Goal: Task Accomplishment & Management: Manage account settings

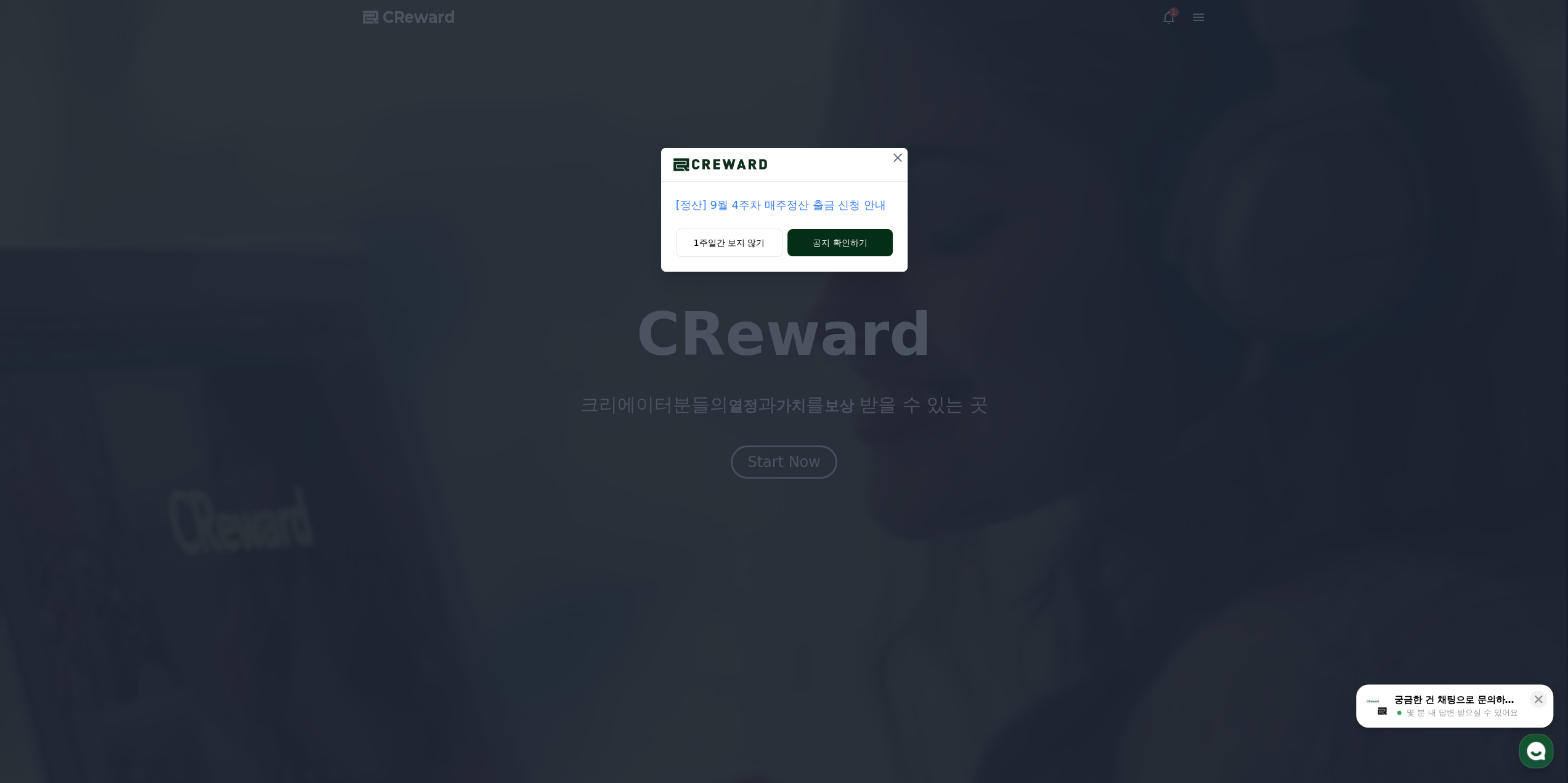
click at [826, 248] on button "공지 확인하기" at bounding box center [840, 242] width 104 height 27
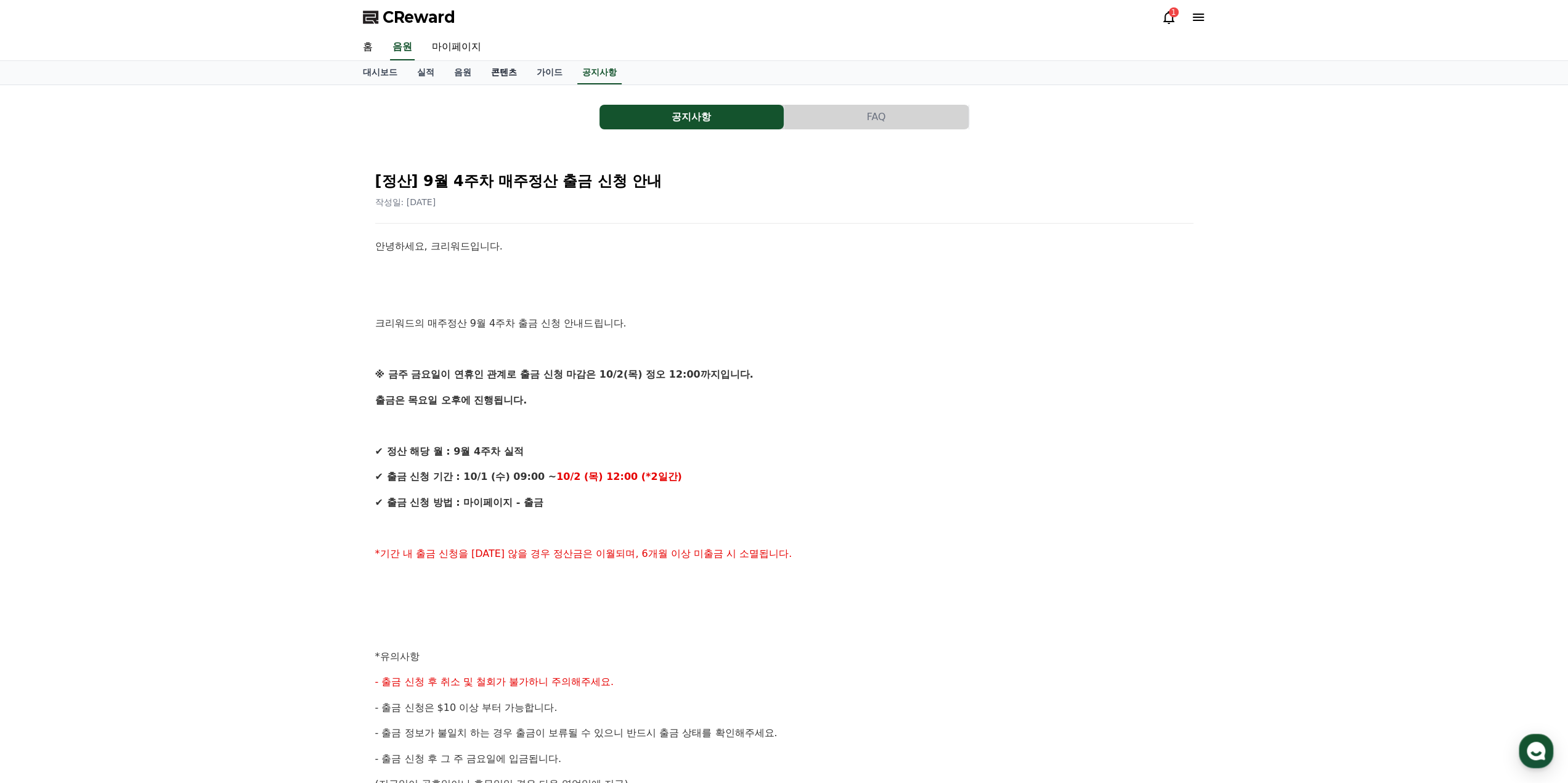
click at [501, 68] on link "콘텐츠" at bounding box center [504, 73] width 46 height 24
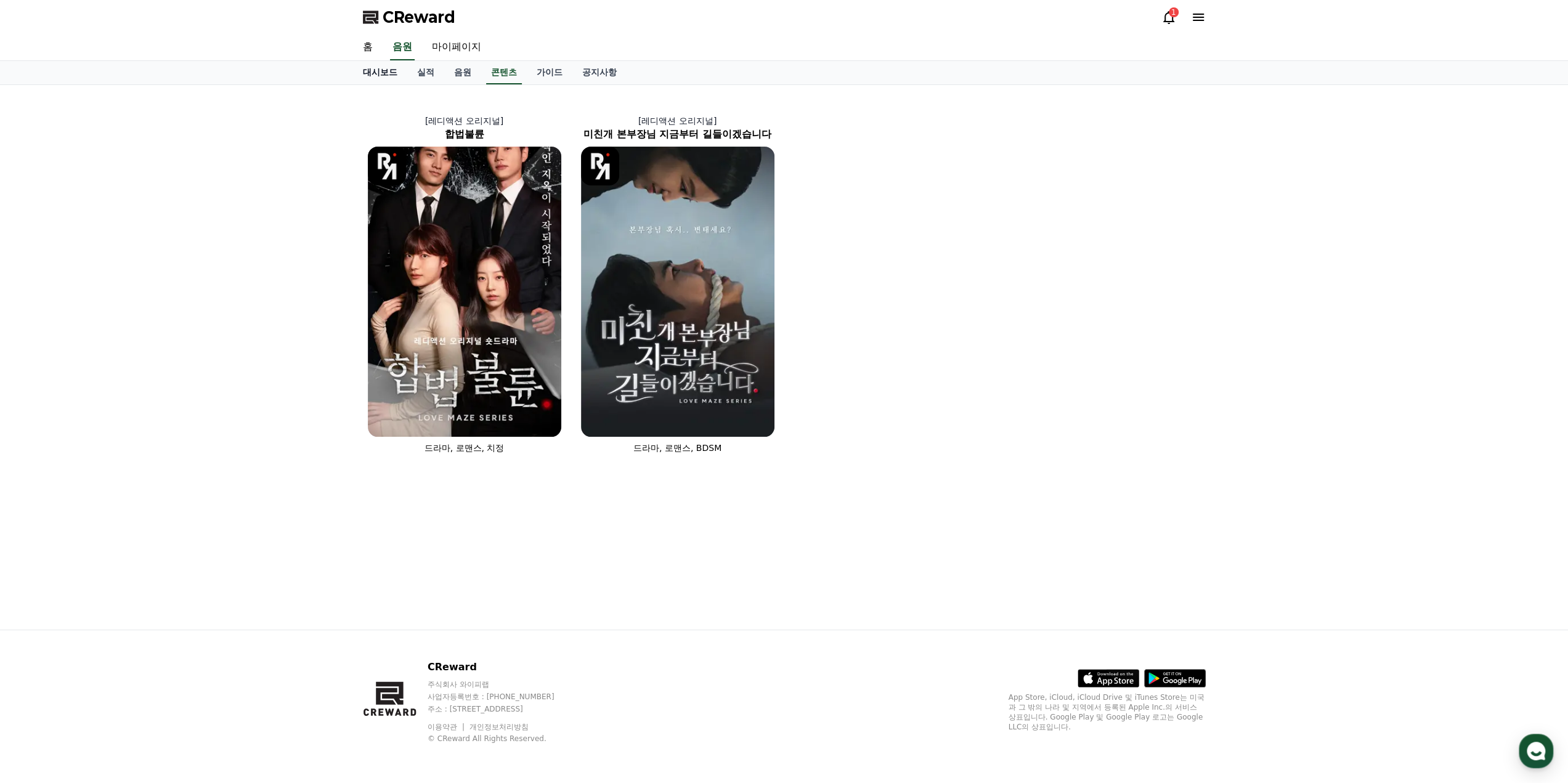
click at [380, 74] on link "대시보드" at bounding box center [380, 73] width 54 height 24
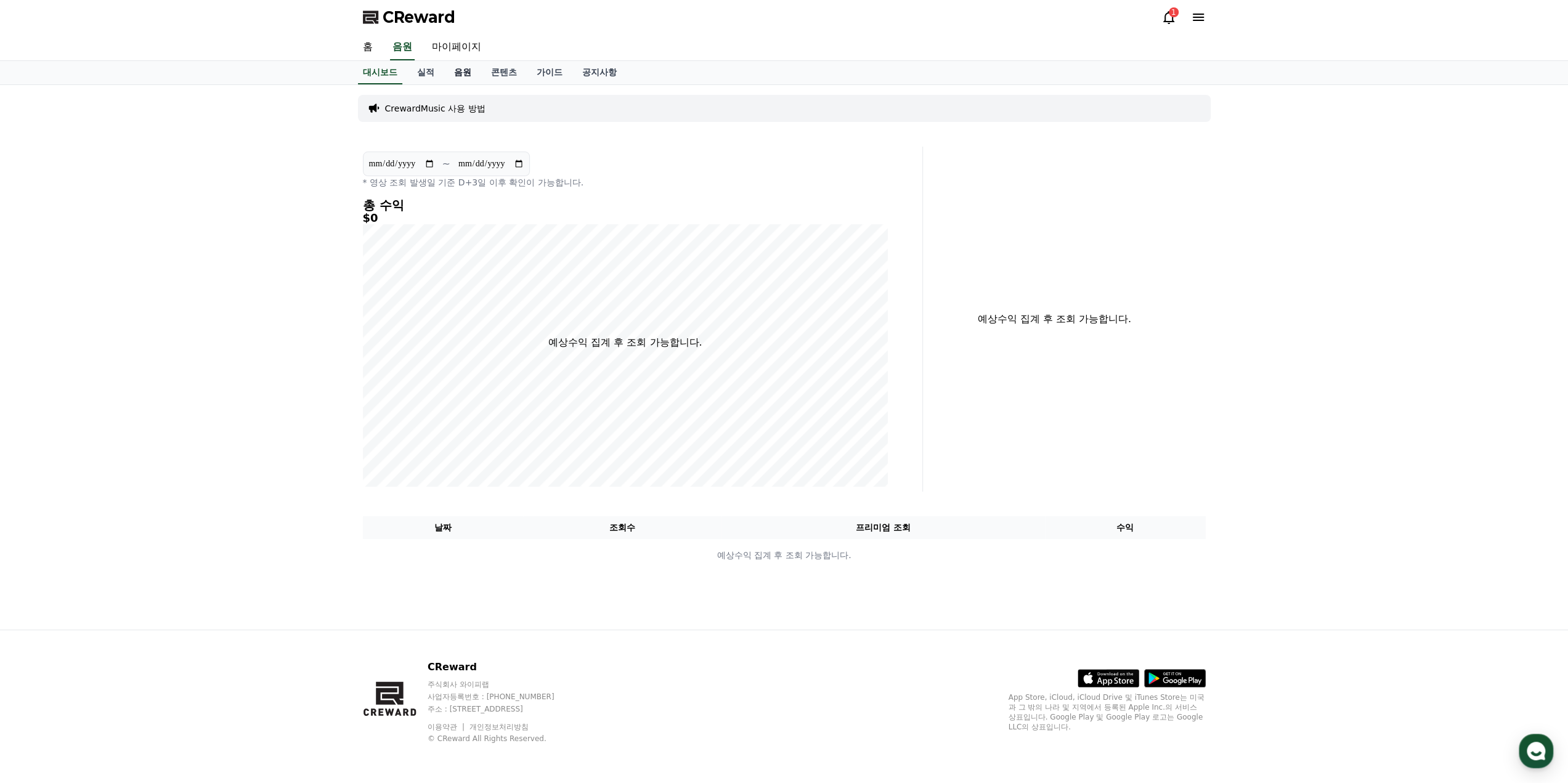
click at [457, 83] on link "음원" at bounding box center [462, 73] width 37 height 24
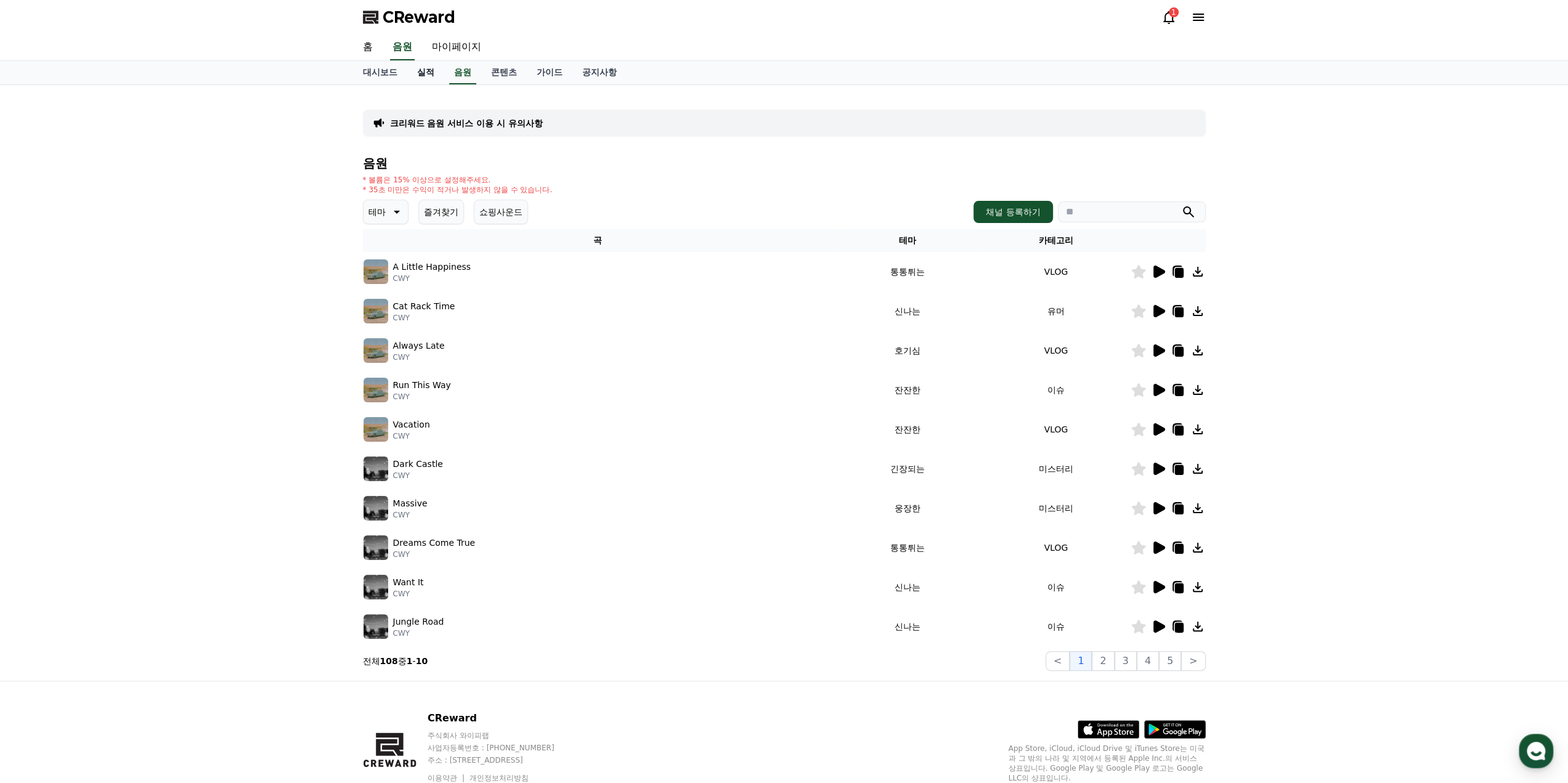
click at [435, 80] on link "실적" at bounding box center [425, 73] width 37 height 24
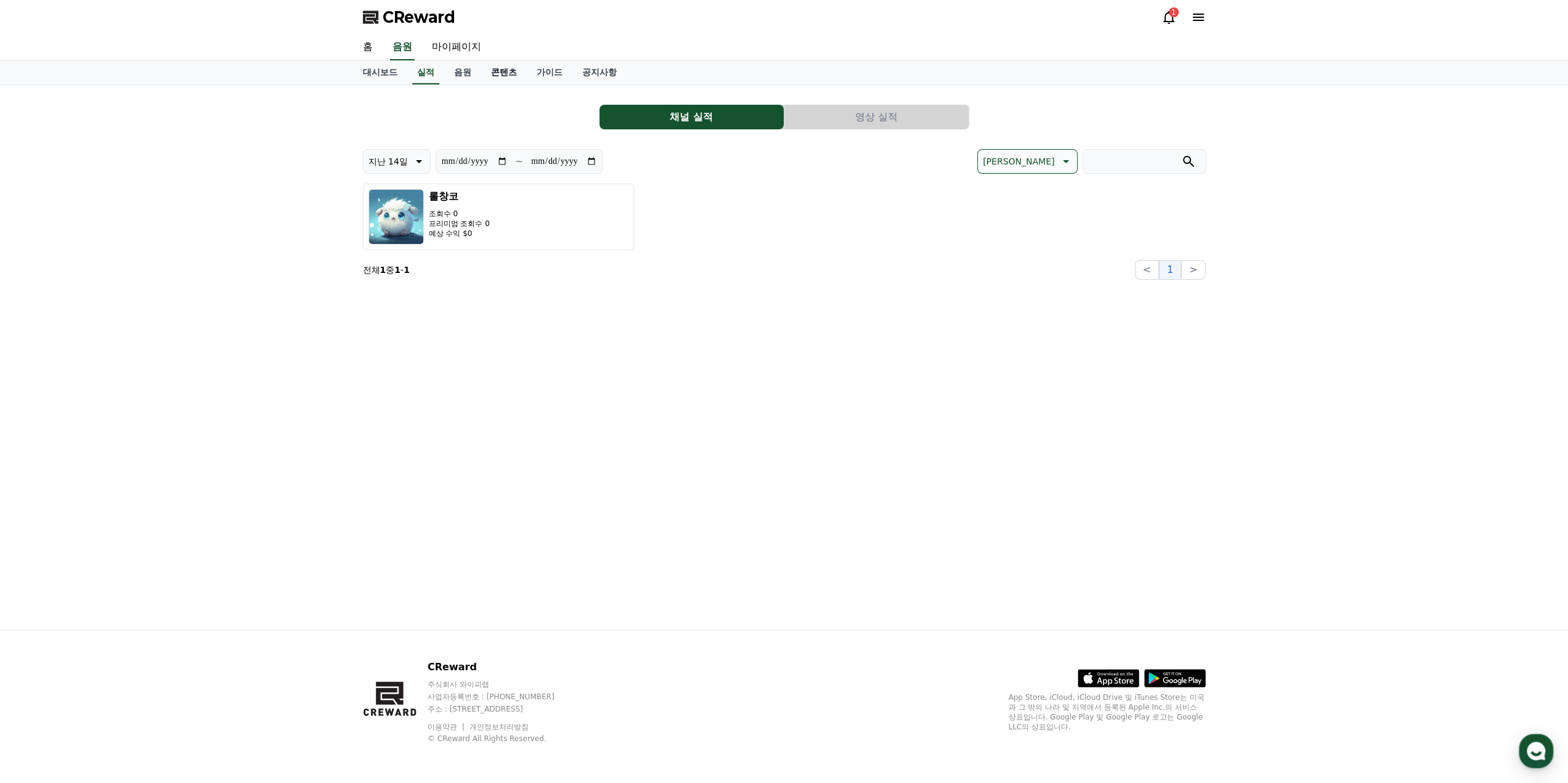
click at [513, 81] on link "콘텐츠" at bounding box center [504, 73] width 46 height 24
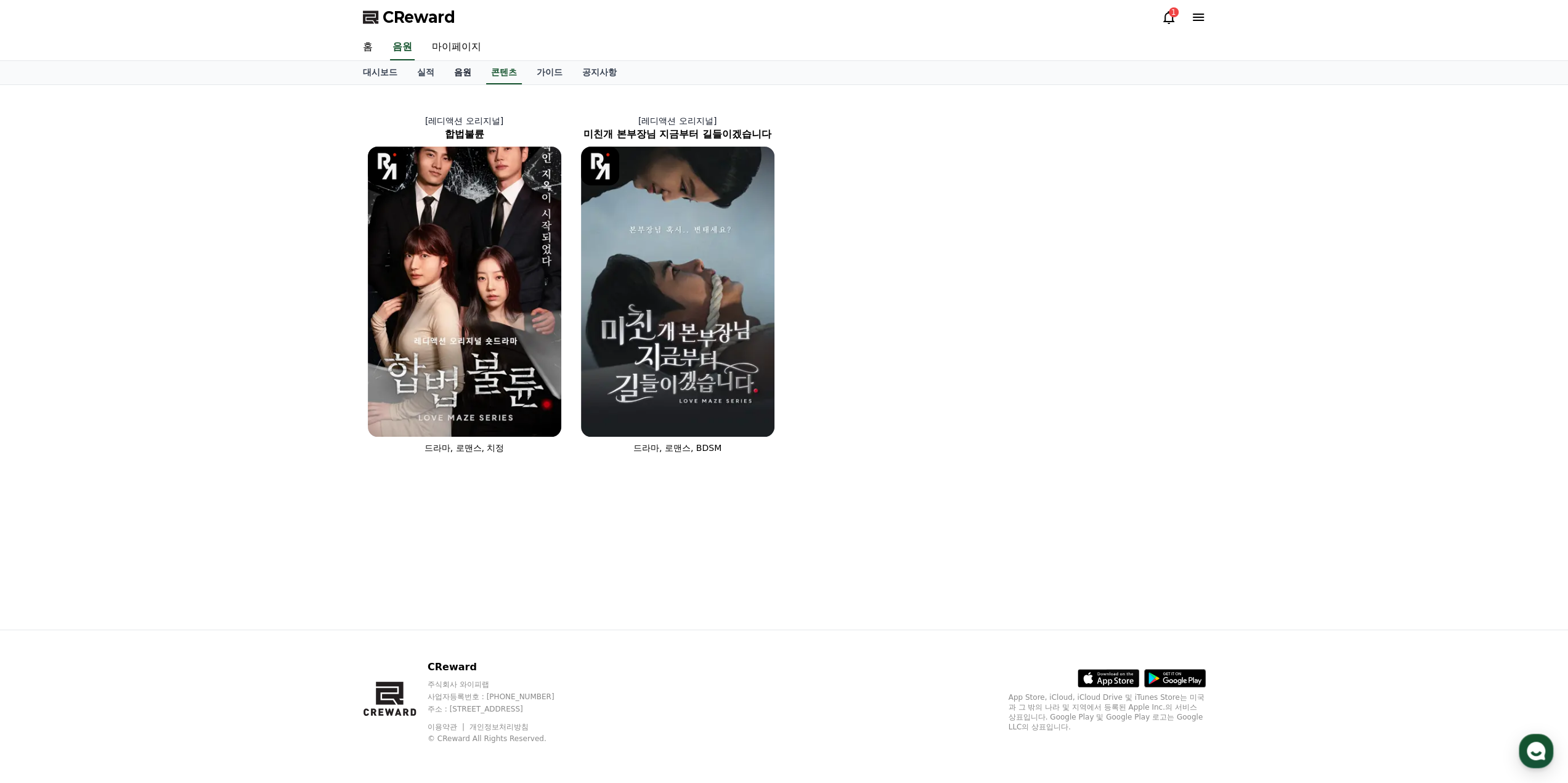
click at [462, 72] on link "음원" at bounding box center [462, 73] width 37 height 24
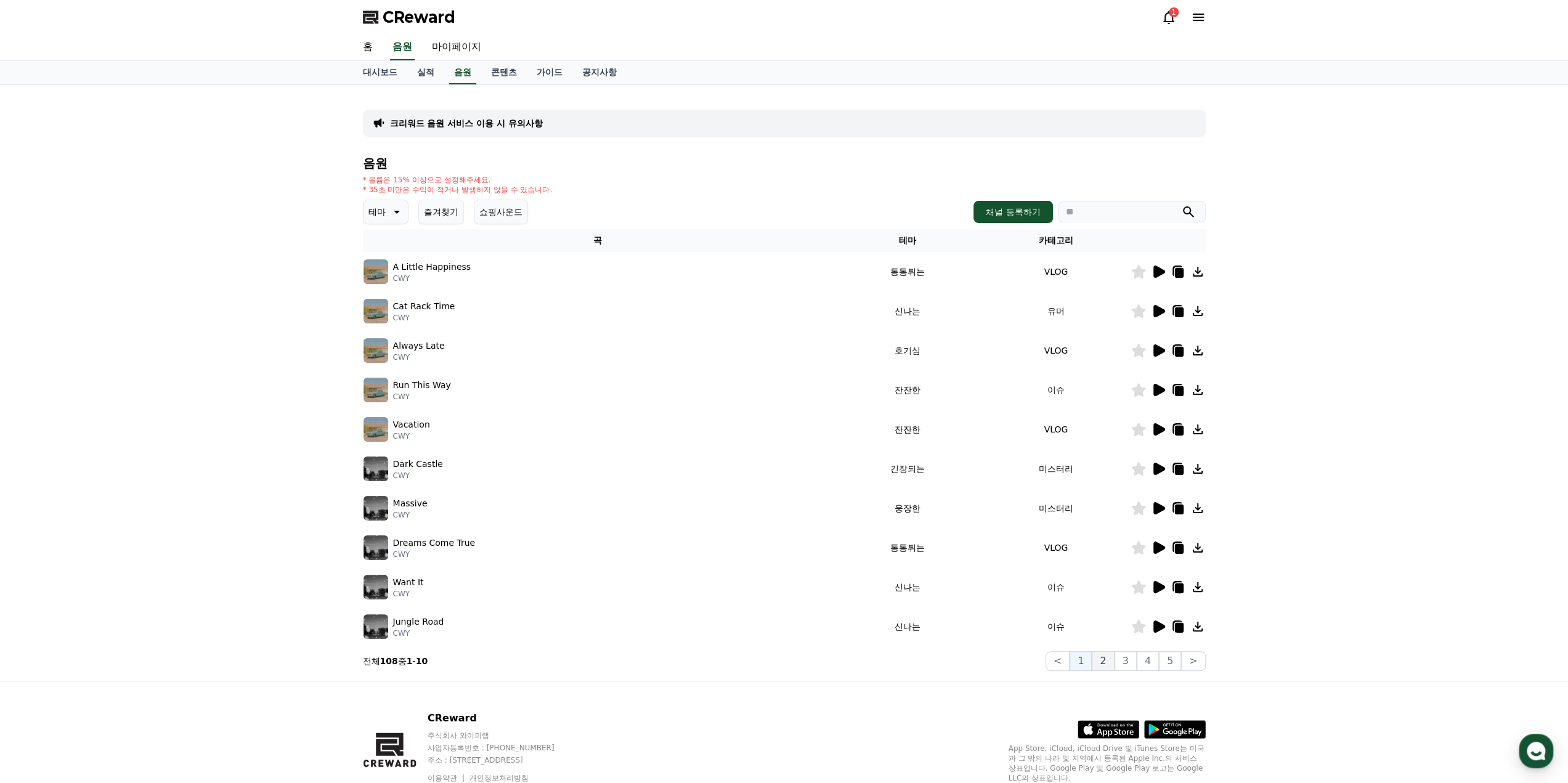
click at [1114, 663] on button "2" at bounding box center [1103, 661] width 22 height 20
click at [1131, 663] on button "3" at bounding box center [1126, 661] width 22 height 20
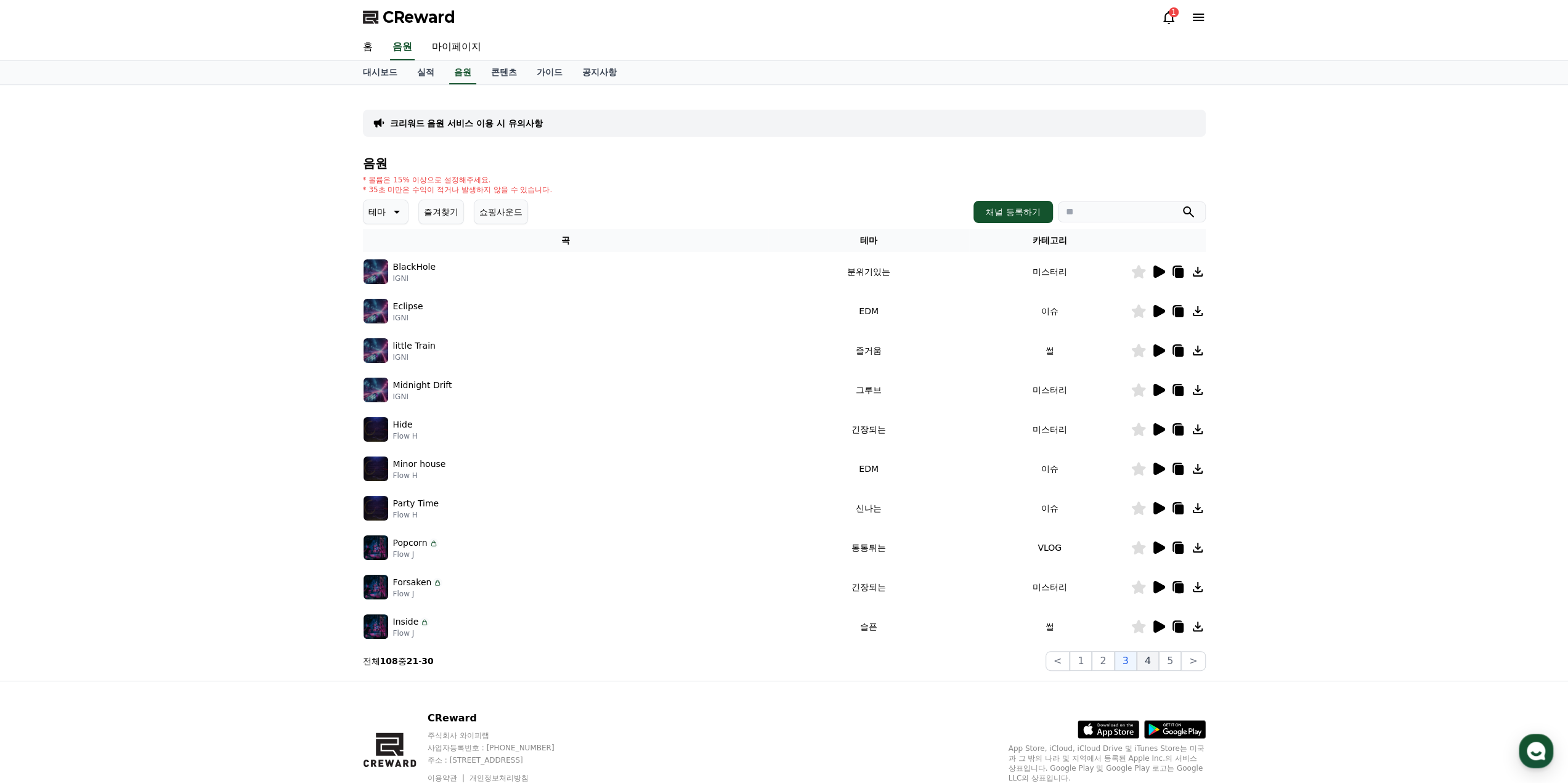
click at [1152, 663] on button "4" at bounding box center [1148, 661] width 22 height 20
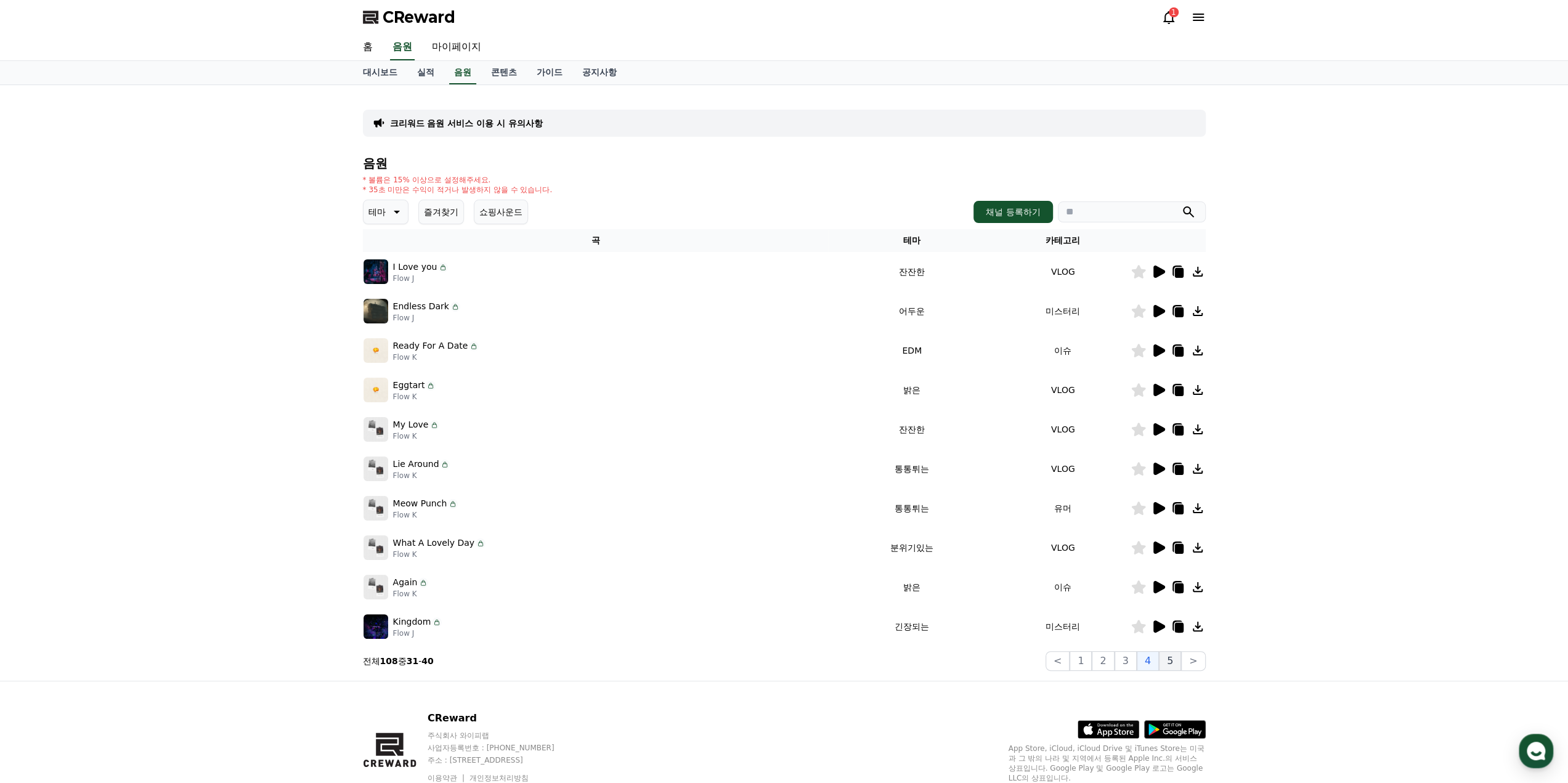
click at [1170, 666] on button "5" at bounding box center [1170, 661] width 22 height 20
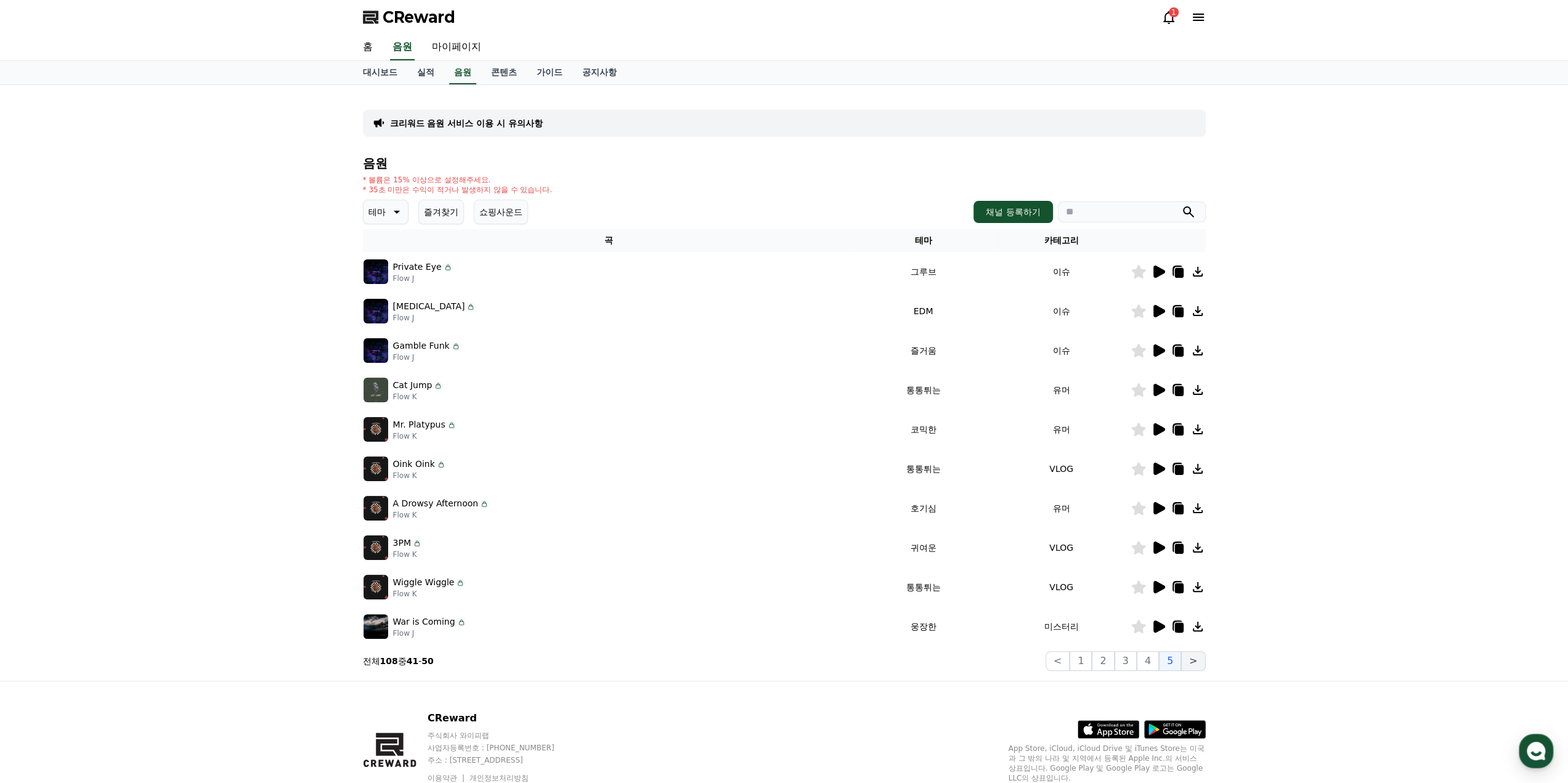
click at [1194, 666] on button ">" at bounding box center [1193, 661] width 24 height 20
click at [1193, 665] on button ">" at bounding box center [1193, 661] width 24 height 20
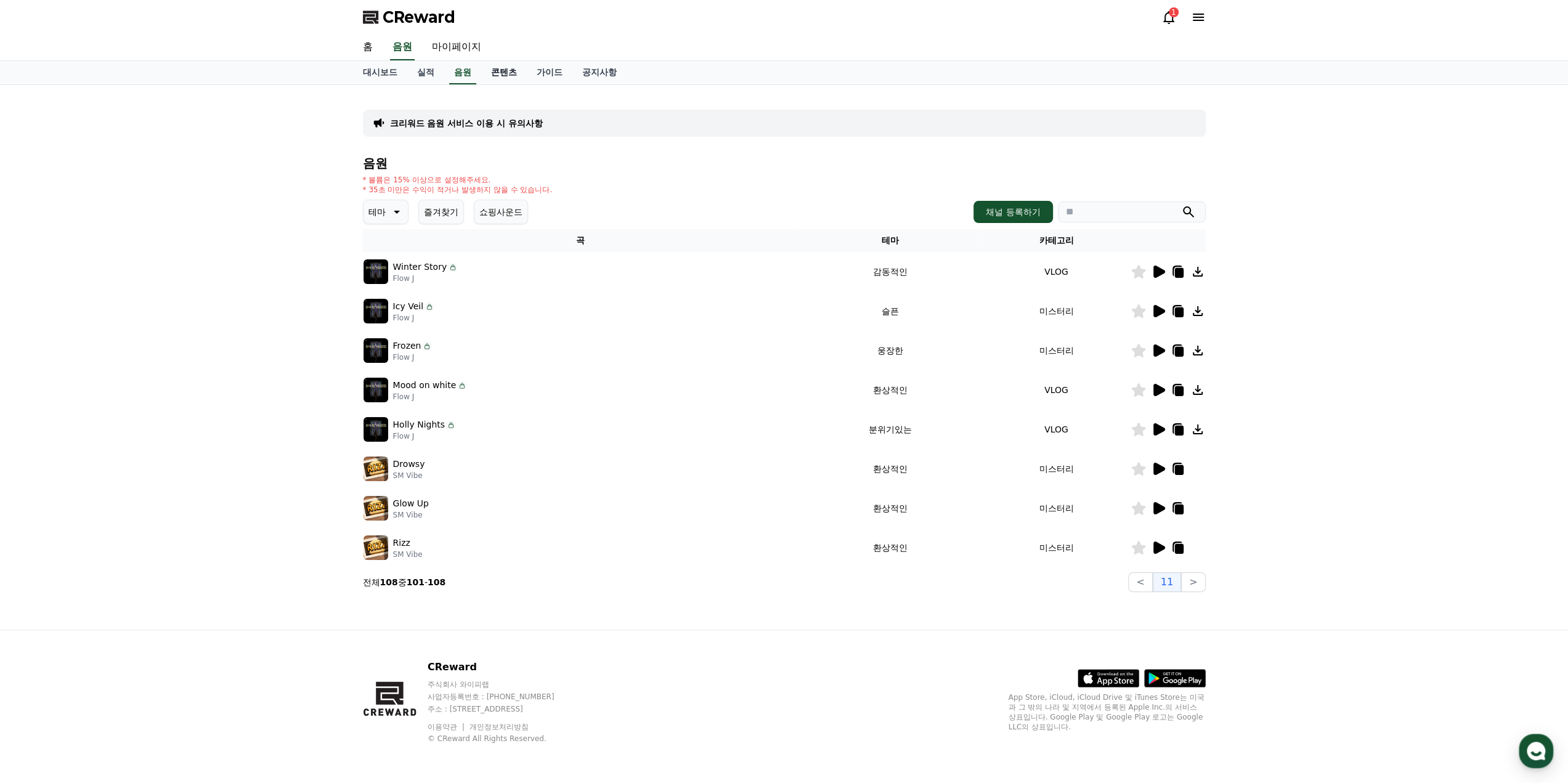
click at [508, 77] on link "콘텐츠" at bounding box center [504, 73] width 46 height 24
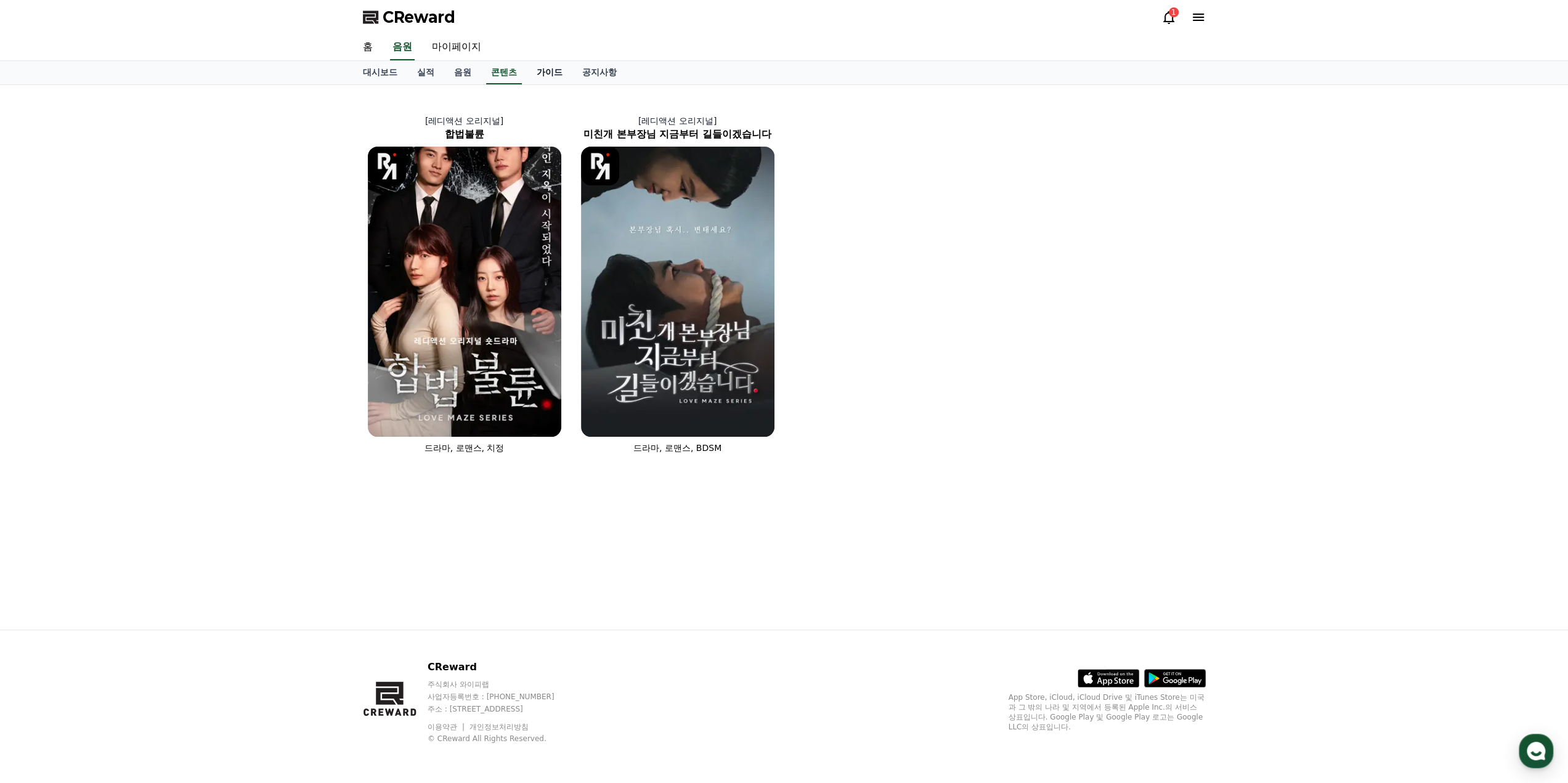
click at [546, 71] on link "가이드" at bounding box center [550, 73] width 46 height 24
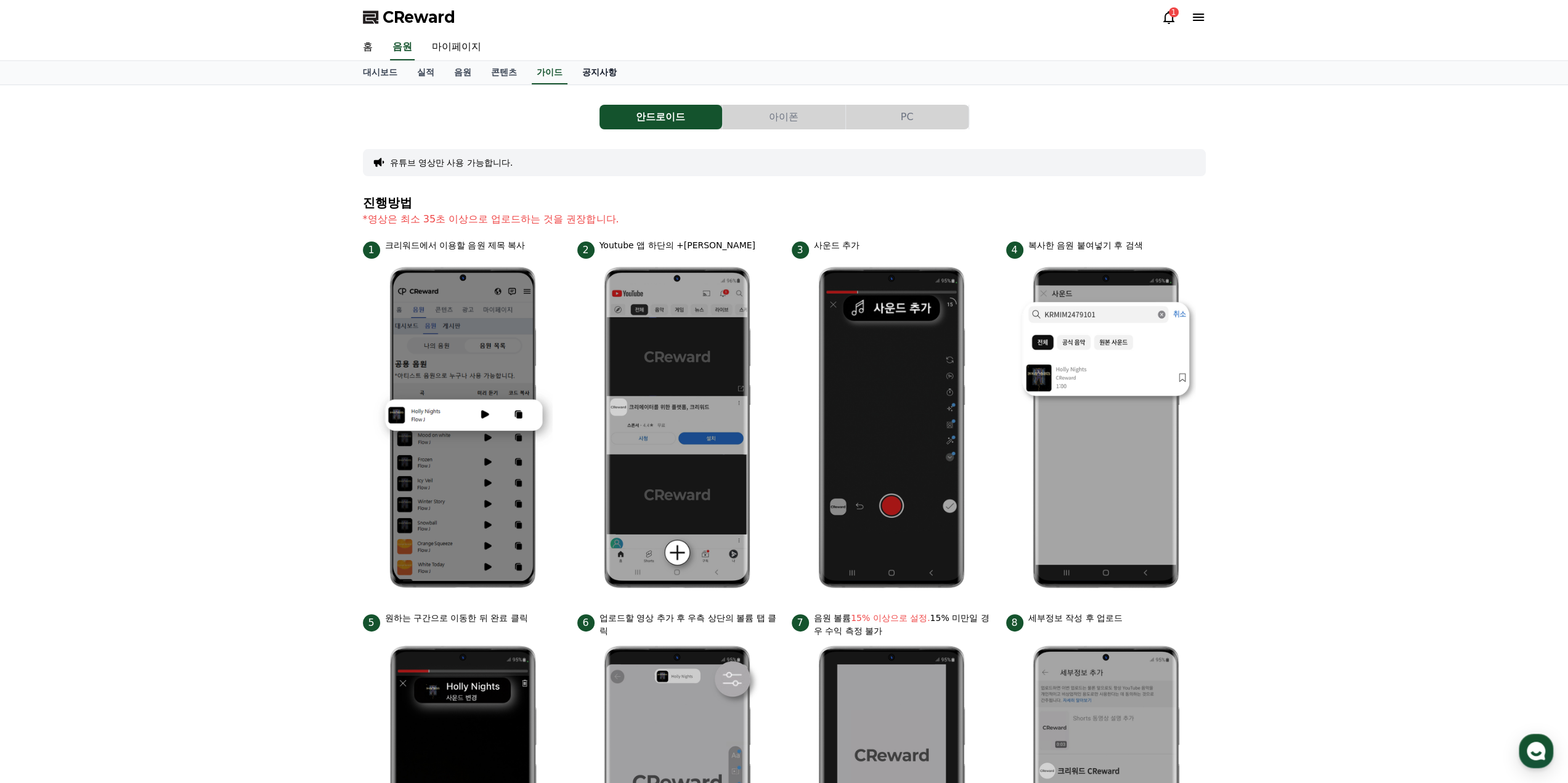
click at [605, 76] on link "공지사항" at bounding box center [600, 73] width 54 height 24
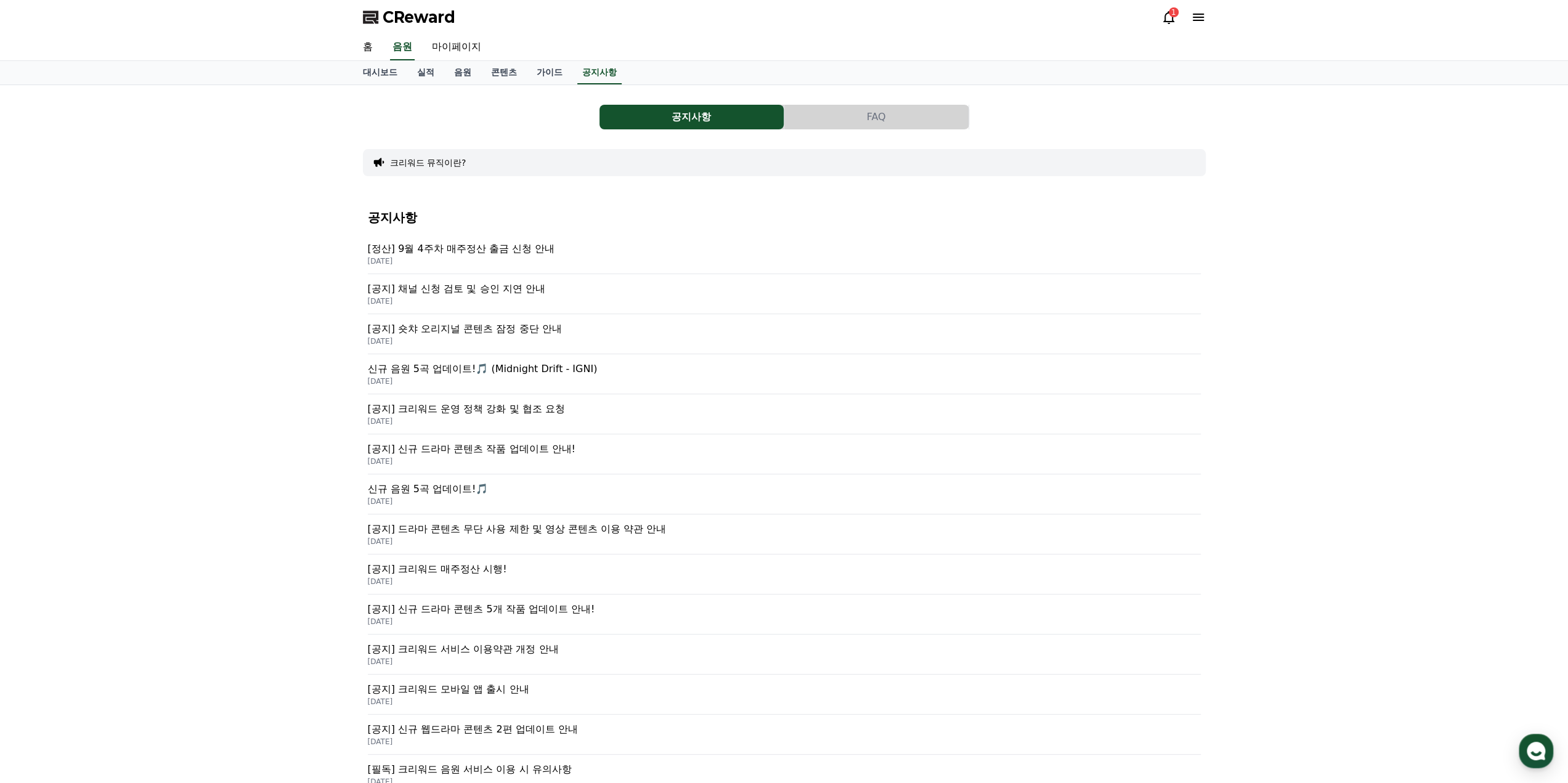
scroll to position [225, 0]
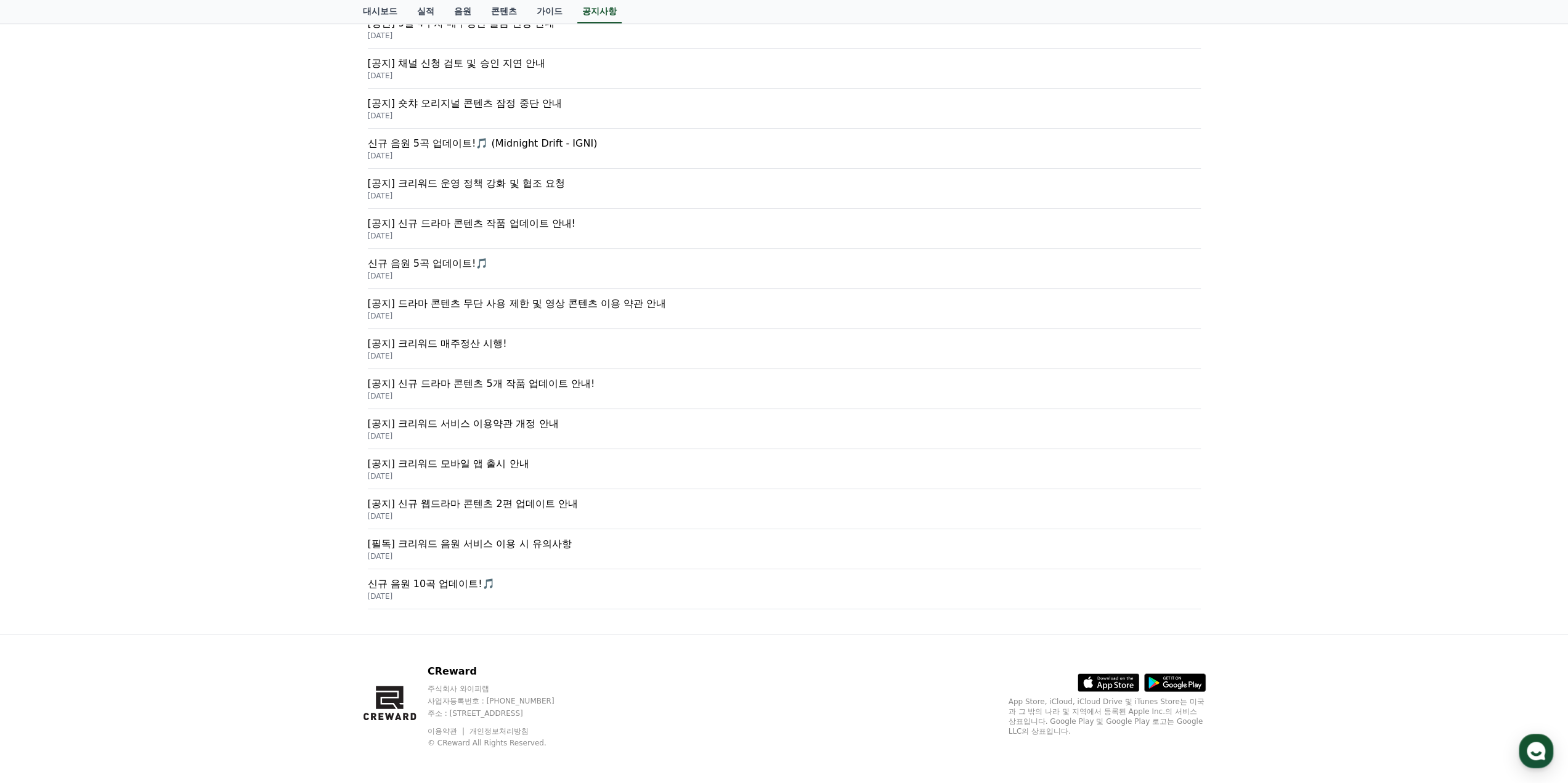
click at [843, 553] on p "[DATE]" at bounding box center [784, 556] width 833 height 10
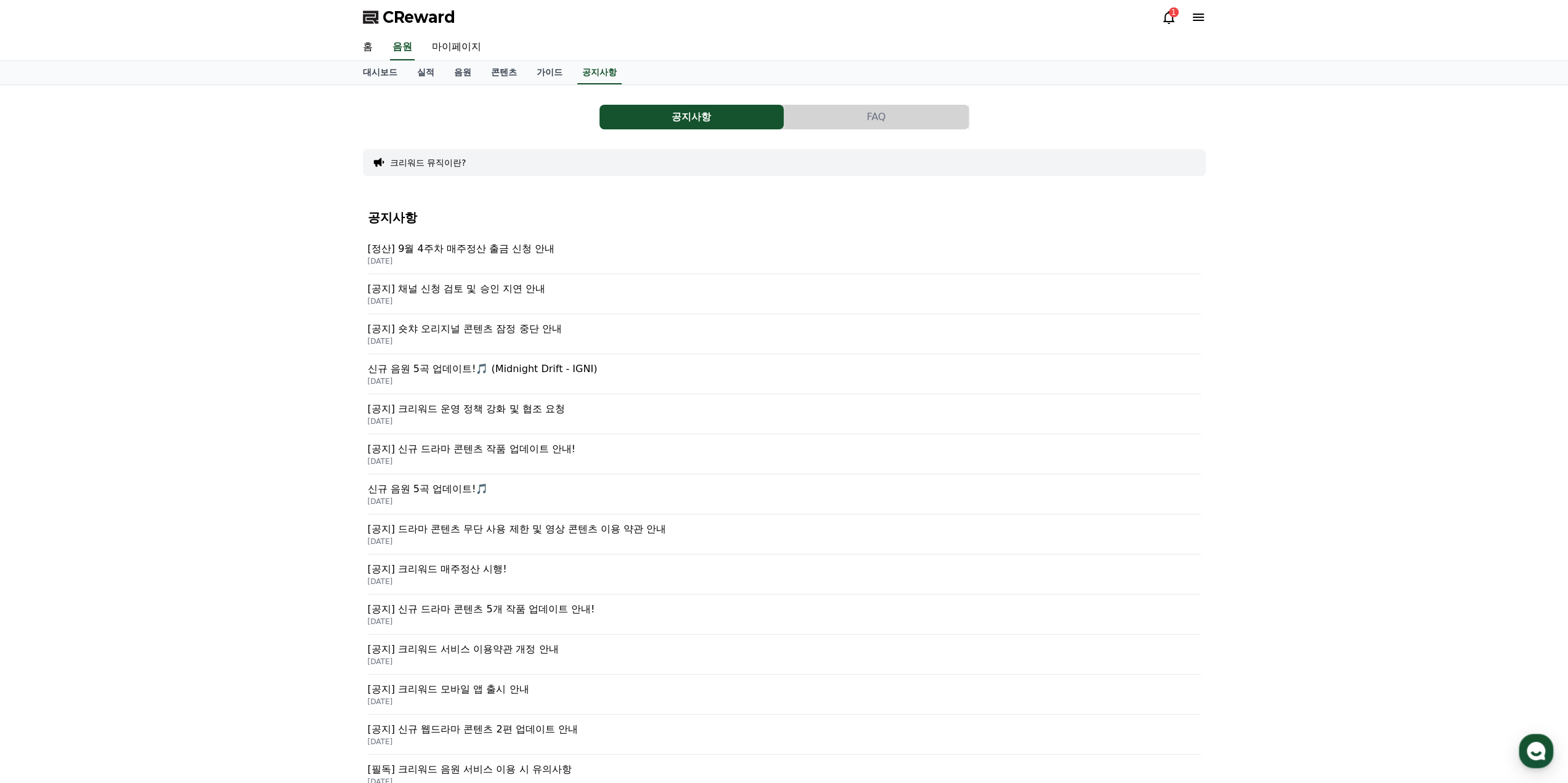
scroll to position [225, 0]
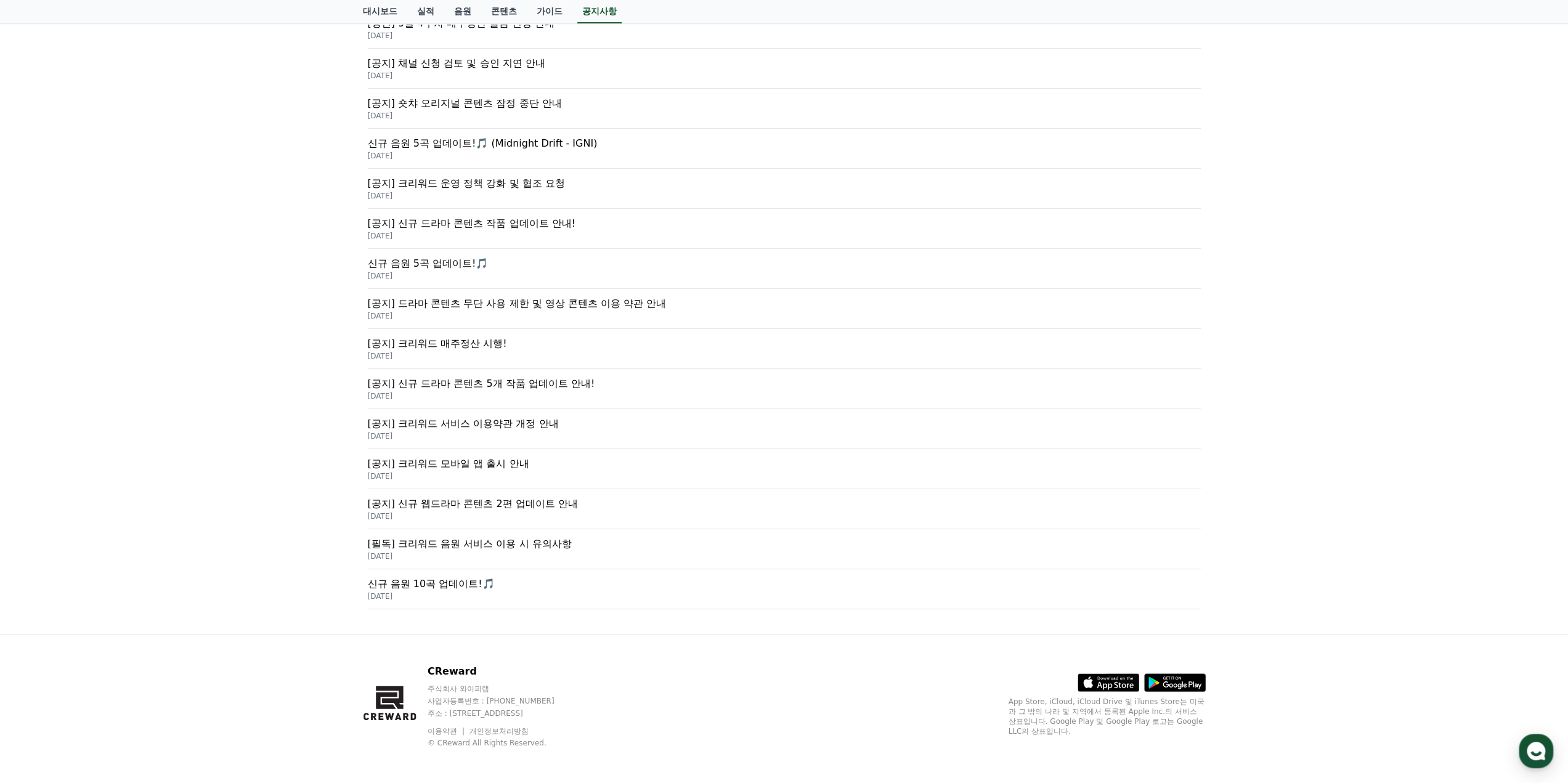
click at [707, 490] on div "[공지] 신규 웹드라마 콘텐츠 2편 업데이트 안내 [DATE]" at bounding box center [784, 509] width 833 height 40
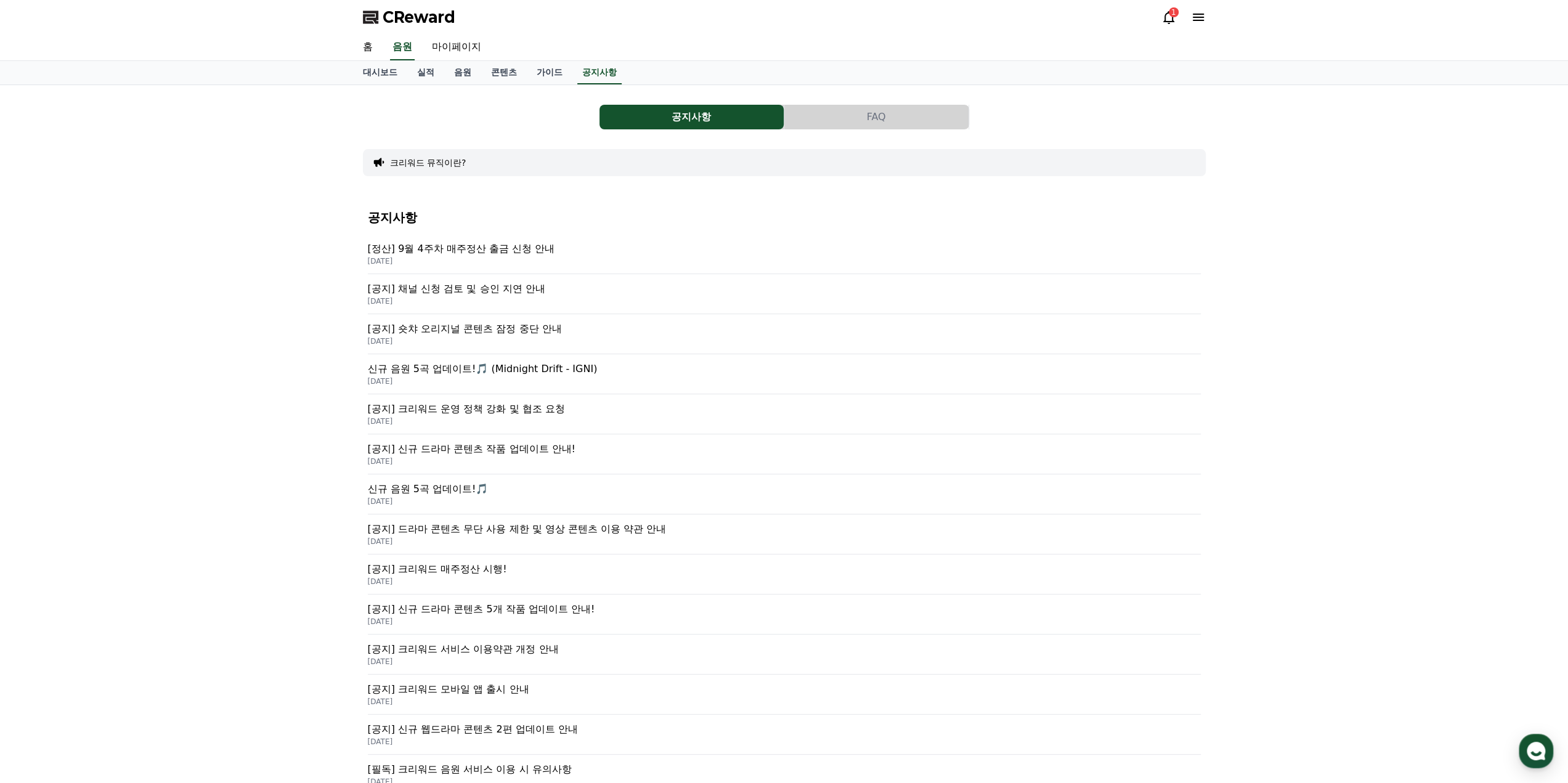
scroll to position [225, 0]
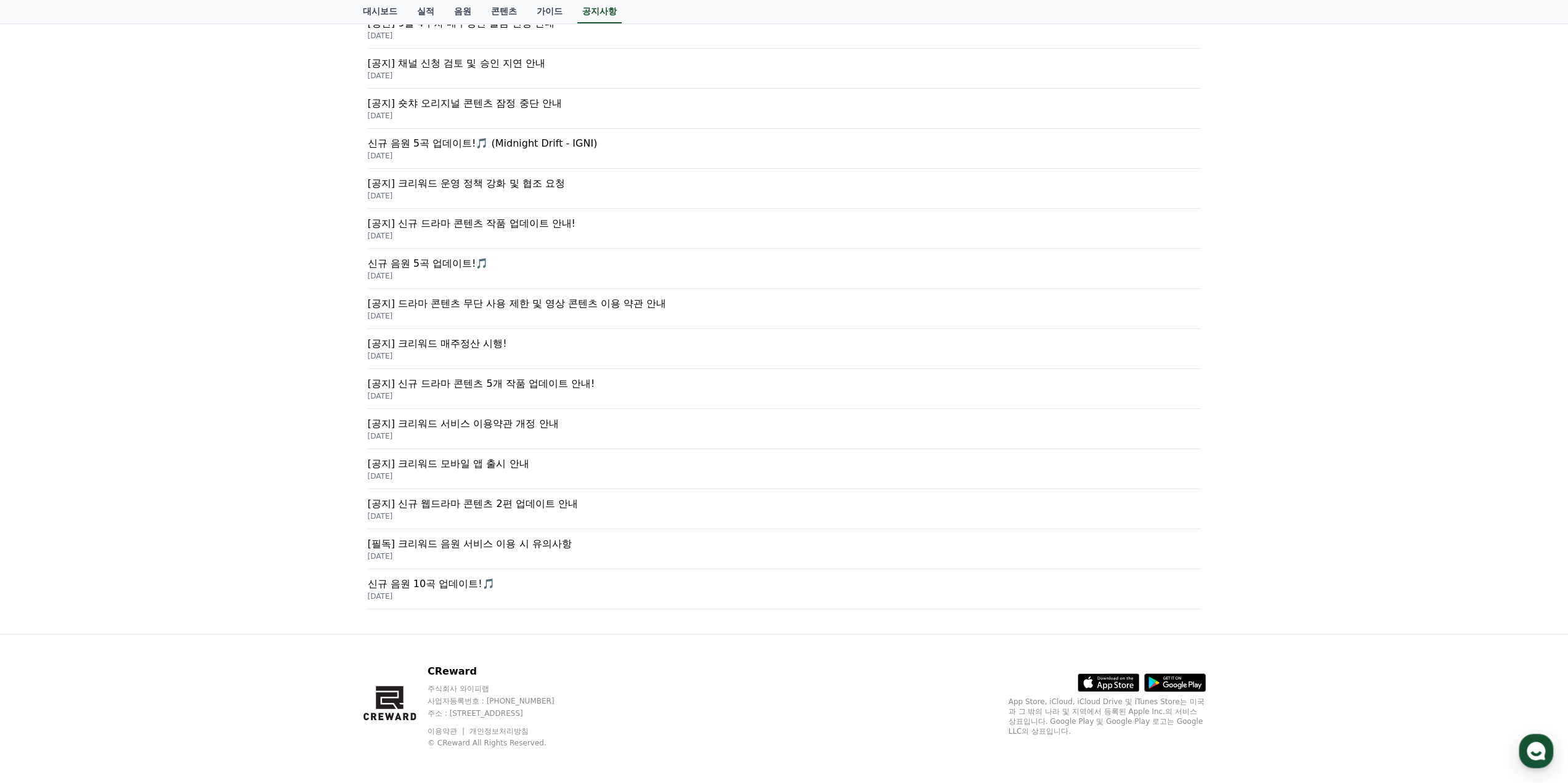
click at [678, 432] on p "[DATE]" at bounding box center [784, 436] width 833 height 10
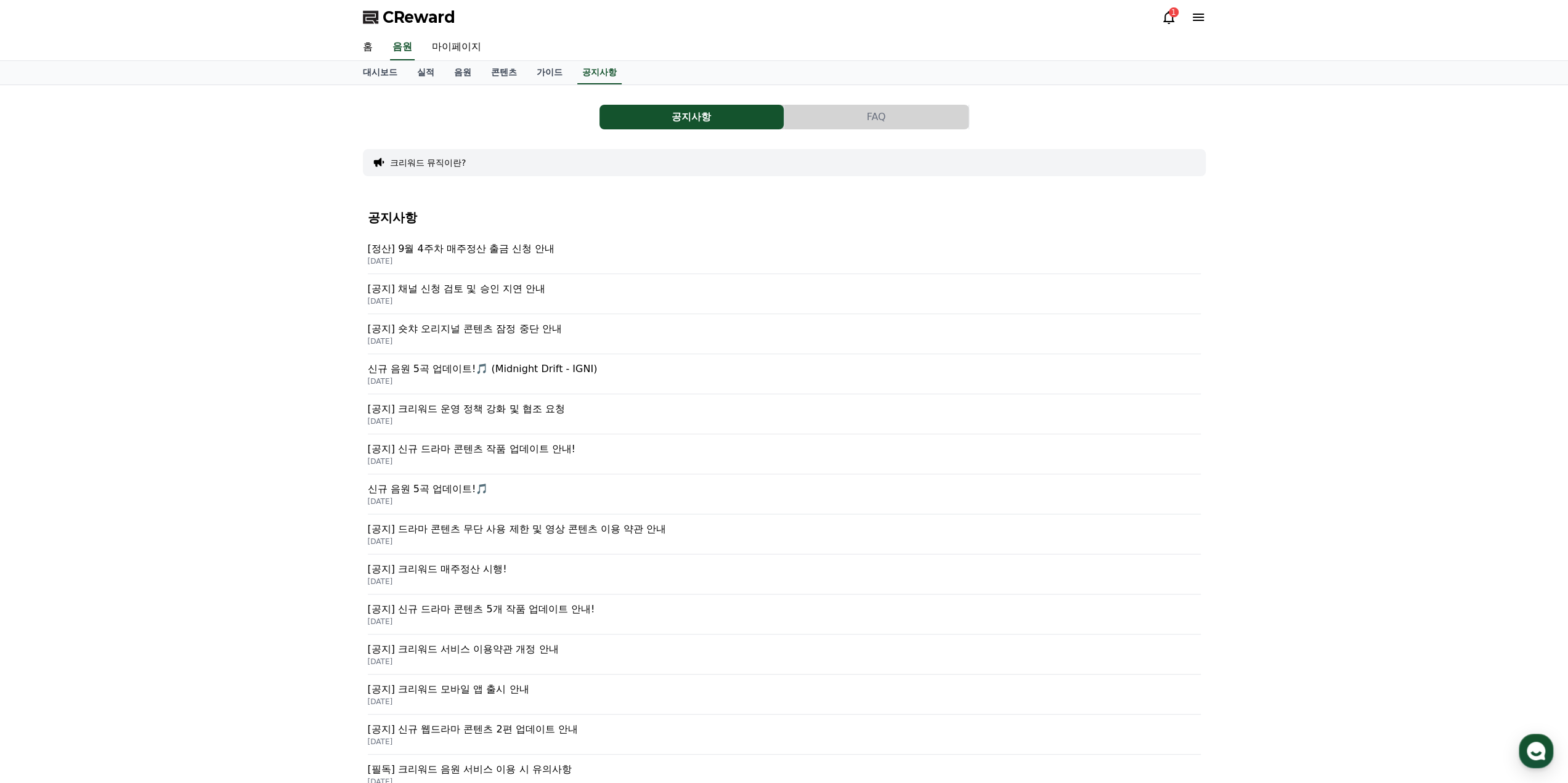
scroll to position [225, 0]
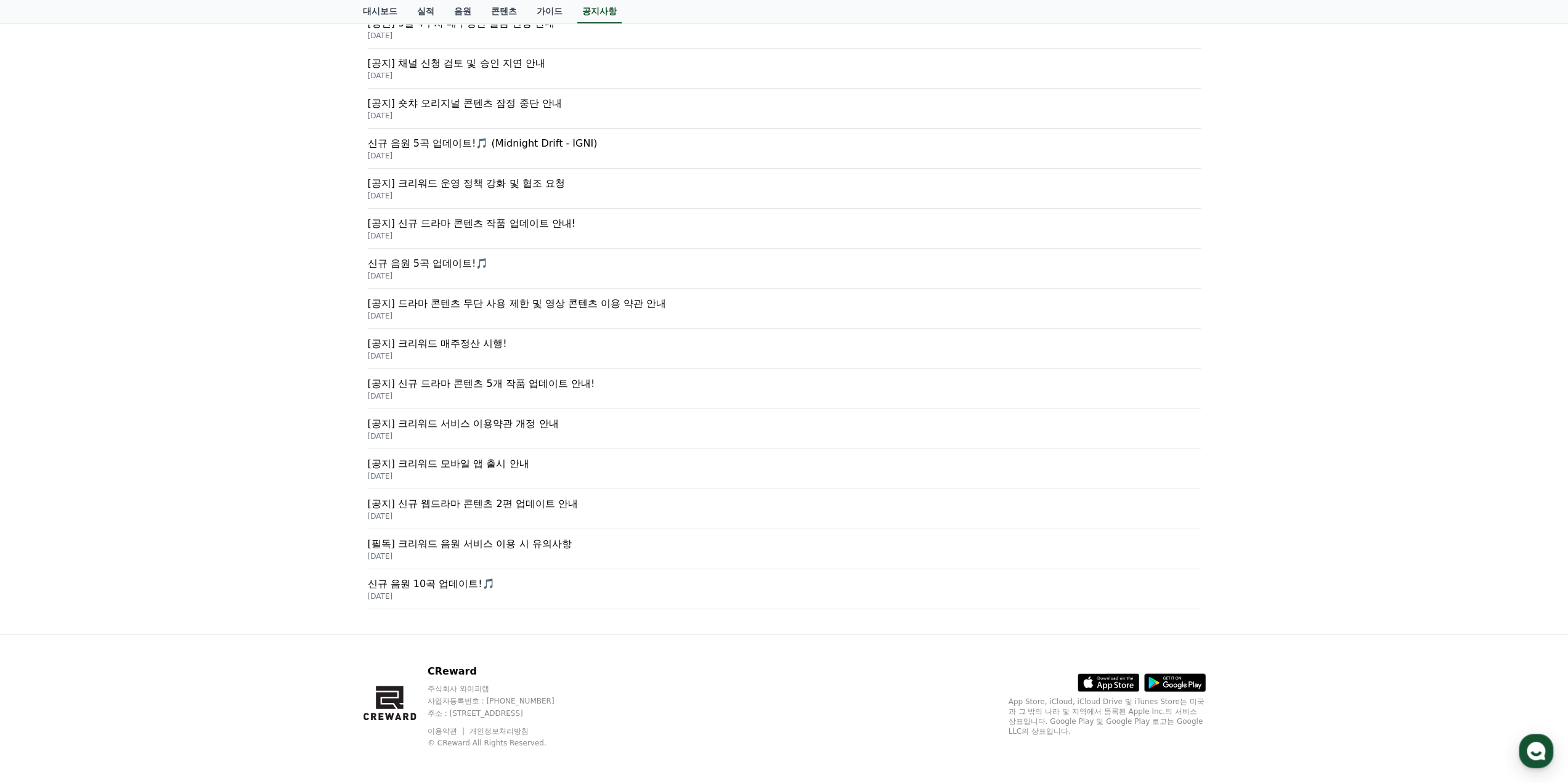
click at [663, 308] on p "[공지] 드라마 콘텐츠 무단 사용 제한 및 영상 콘텐츠 이용 약관 안내" at bounding box center [784, 304] width 833 height 15
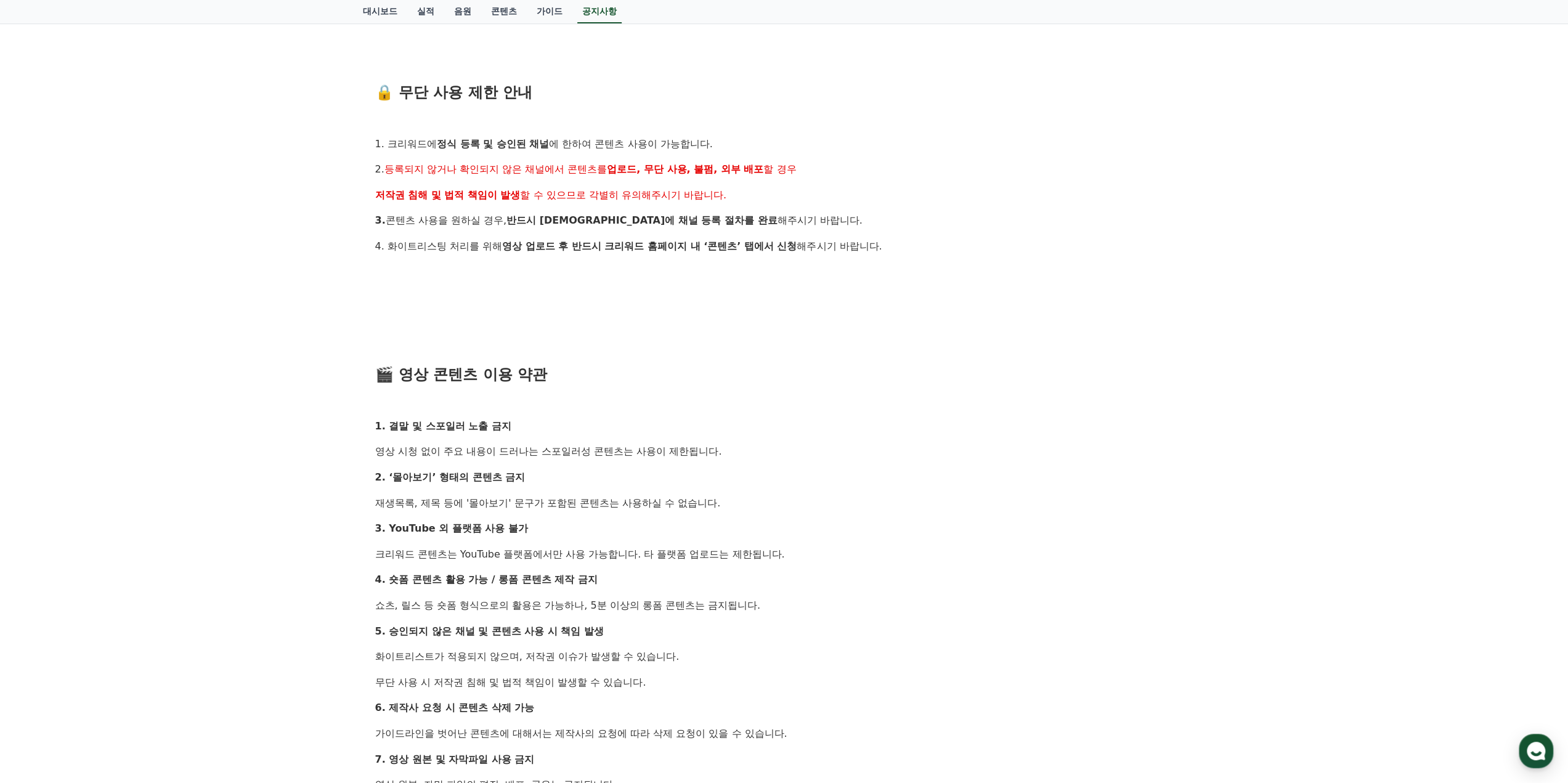
scroll to position [616, 0]
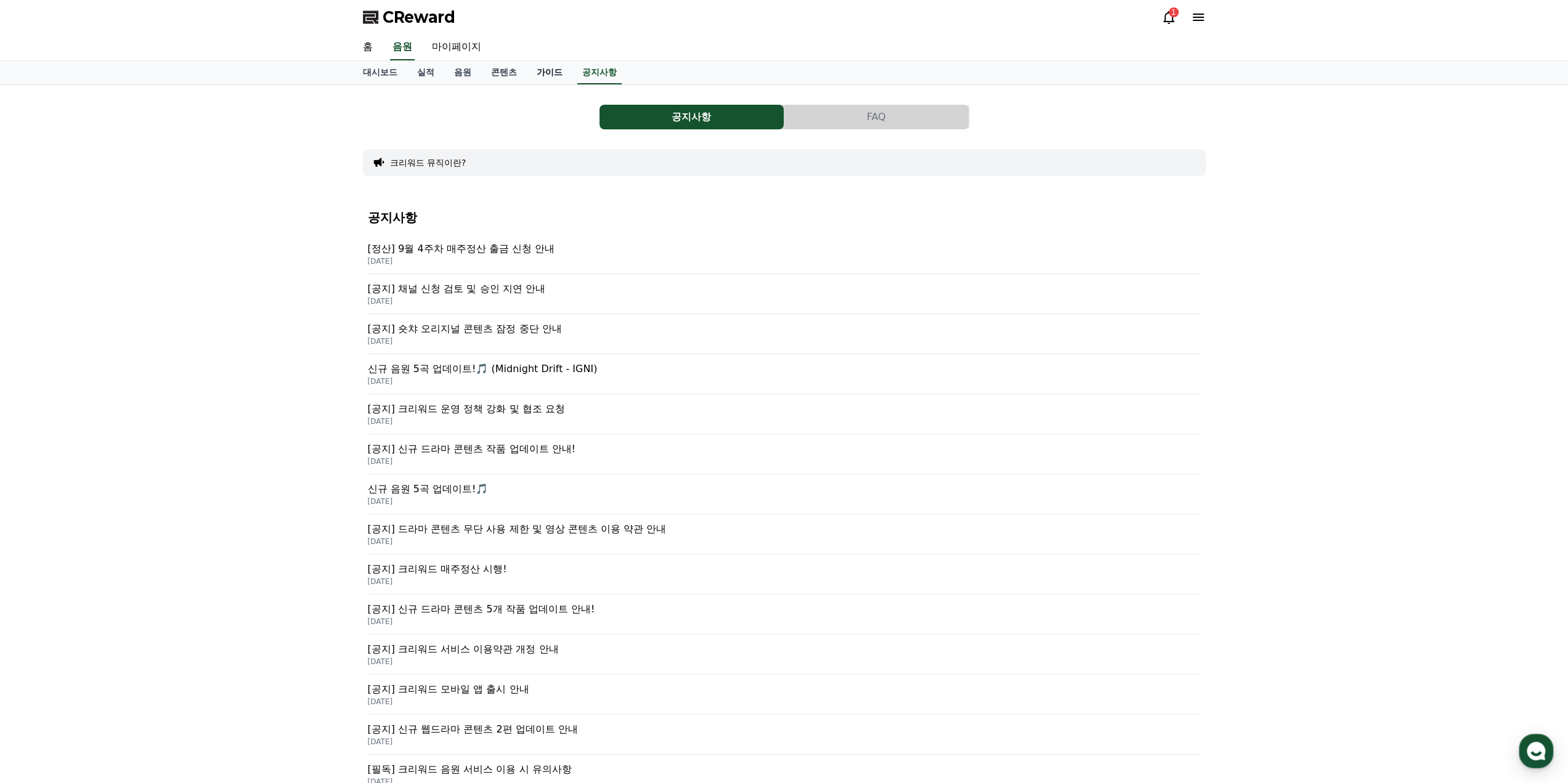
click at [539, 70] on link "가이드" at bounding box center [550, 73] width 46 height 24
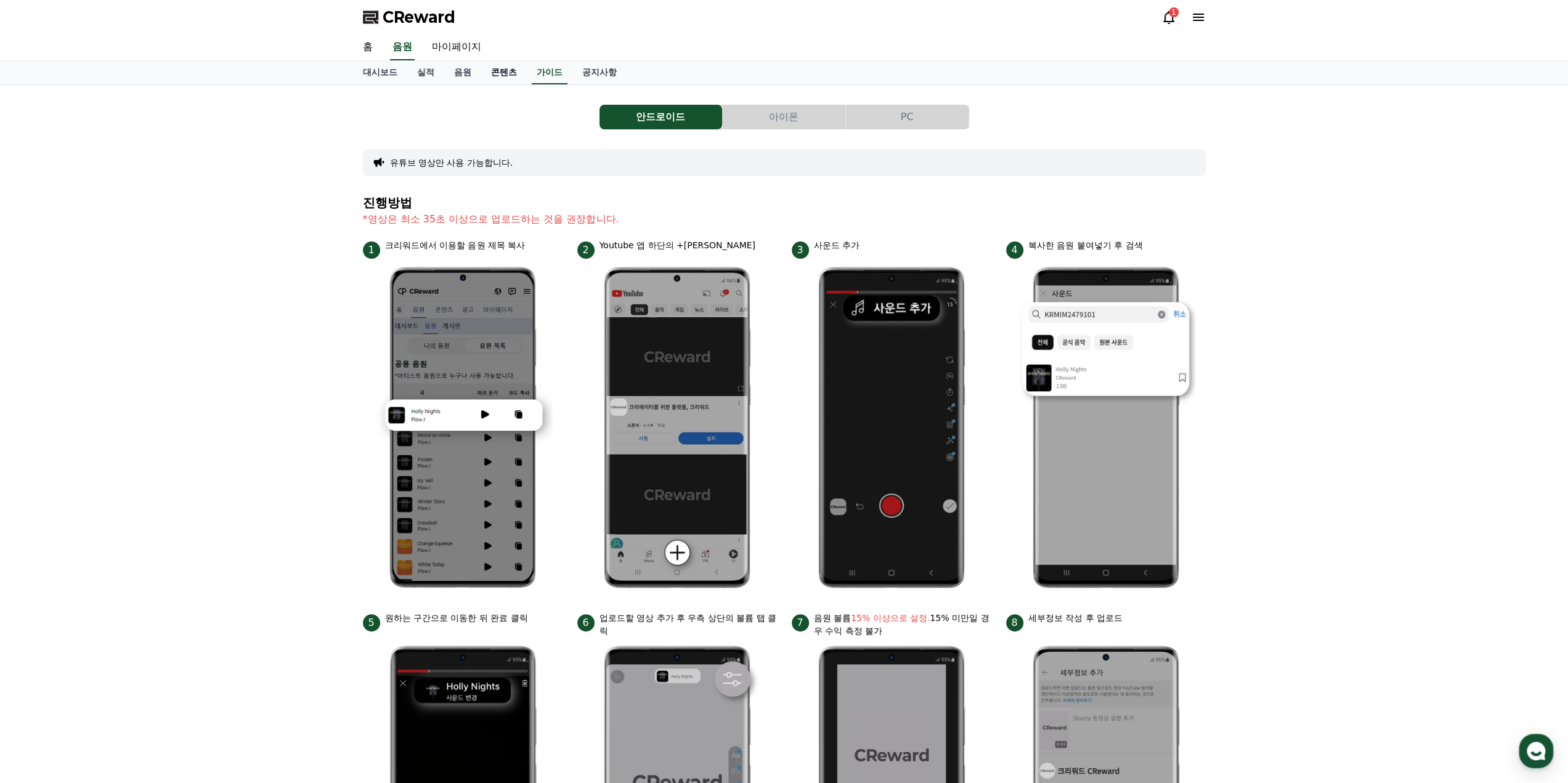
click at [507, 73] on link "콘텐츠" at bounding box center [504, 73] width 46 height 24
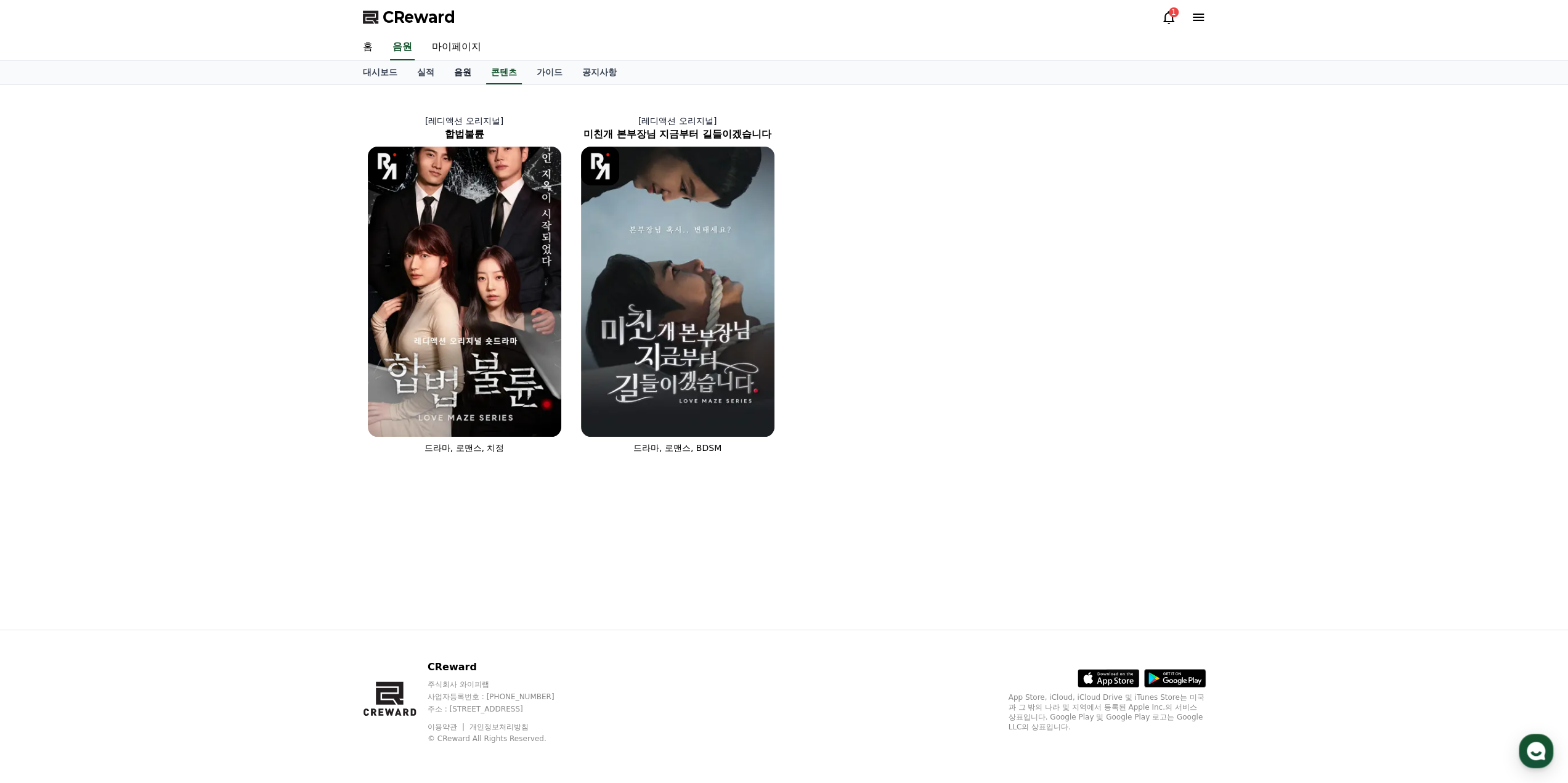
click at [470, 70] on link "음원" at bounding box center [462, 73] width 37 height 24
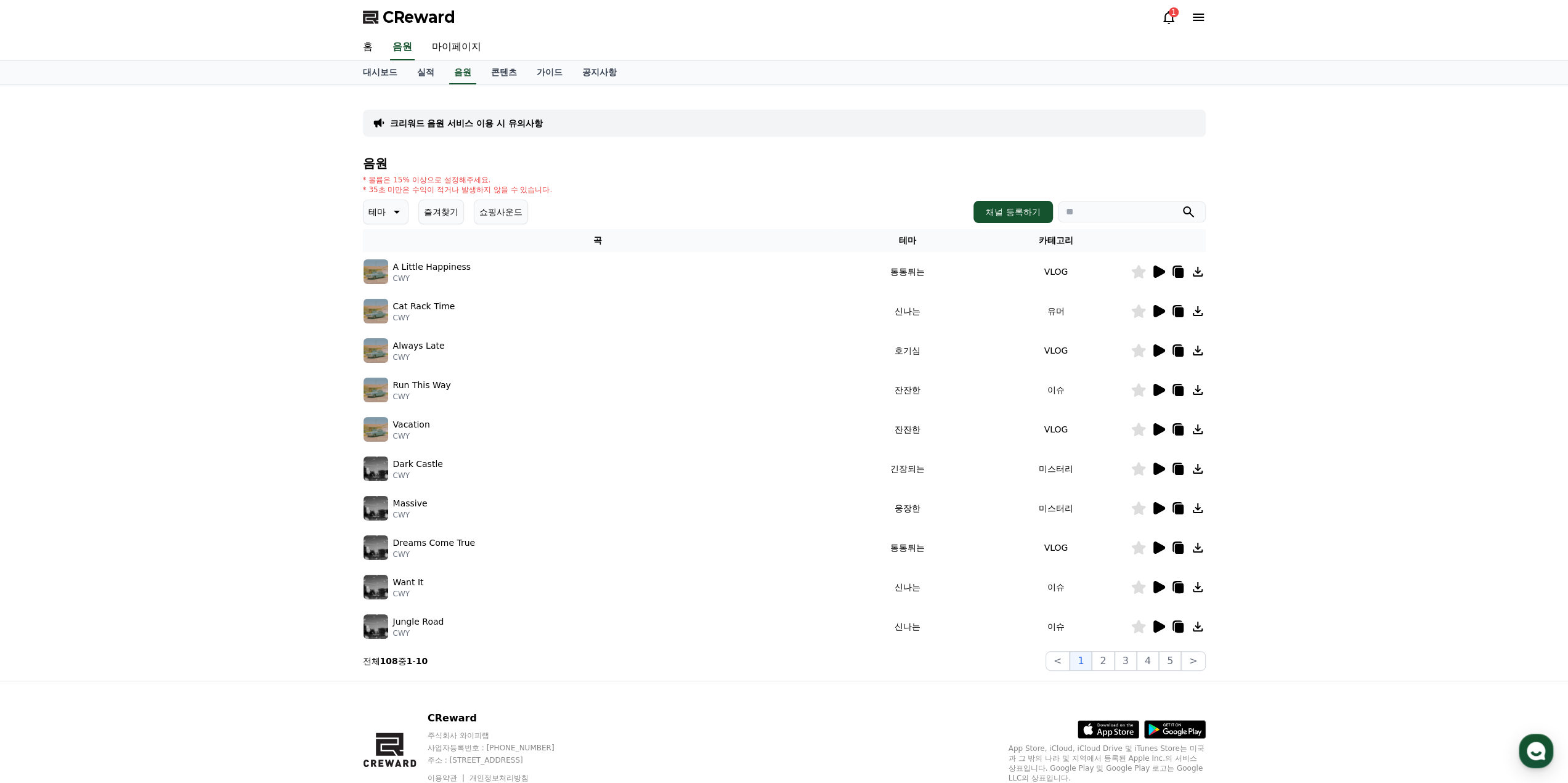
click at [443, 127] on p "크리워드 음원 서비스 이용 시 유의사항" at bounding box center [466, 123] width 153 height 12
click at [433, 70] on link "실적" at bounding box center [425, 73] width 37 height 24
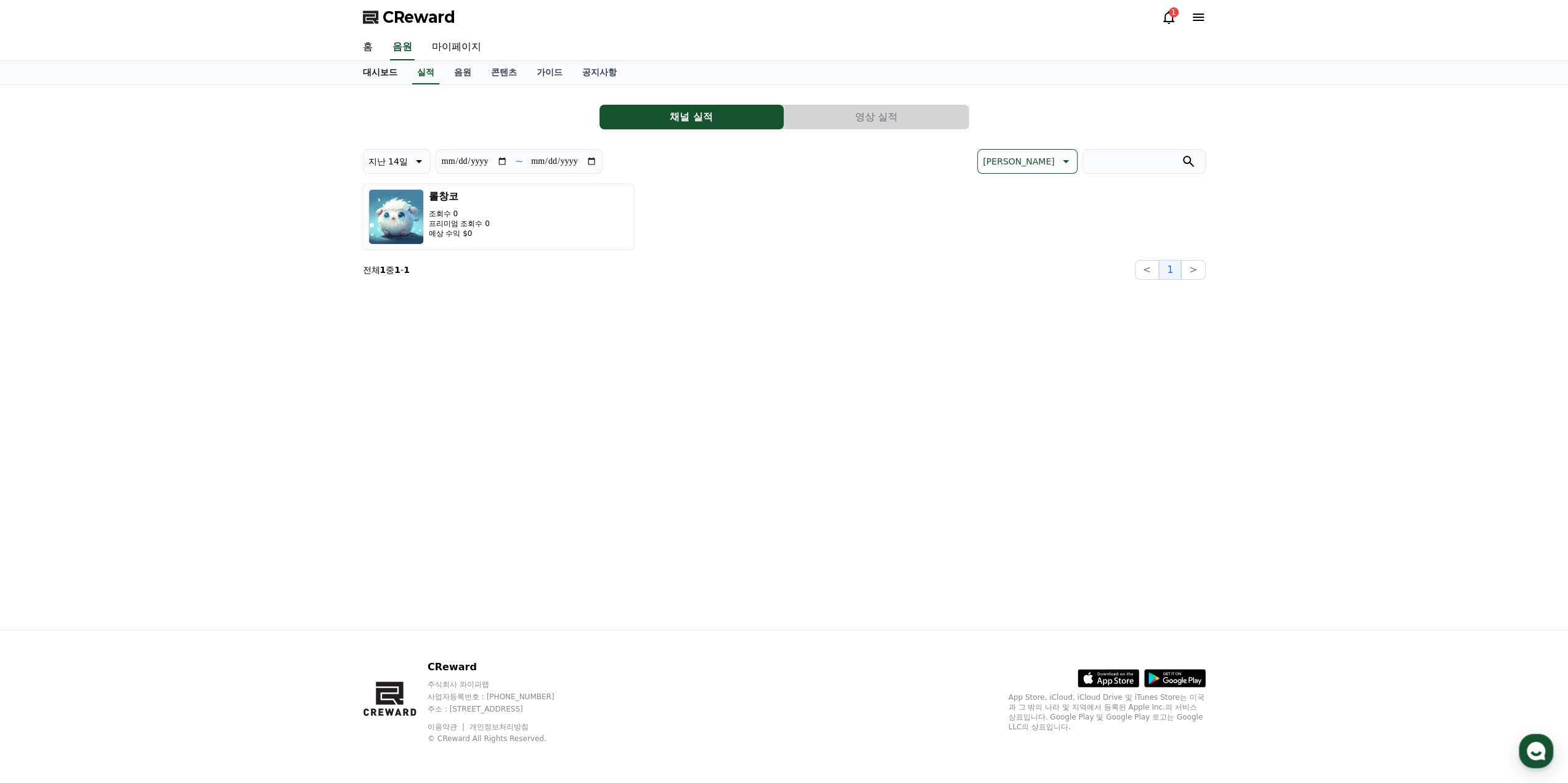
click at [389, 82] on link "대시보드" at bounding box center [380, 73] width 54 height 24
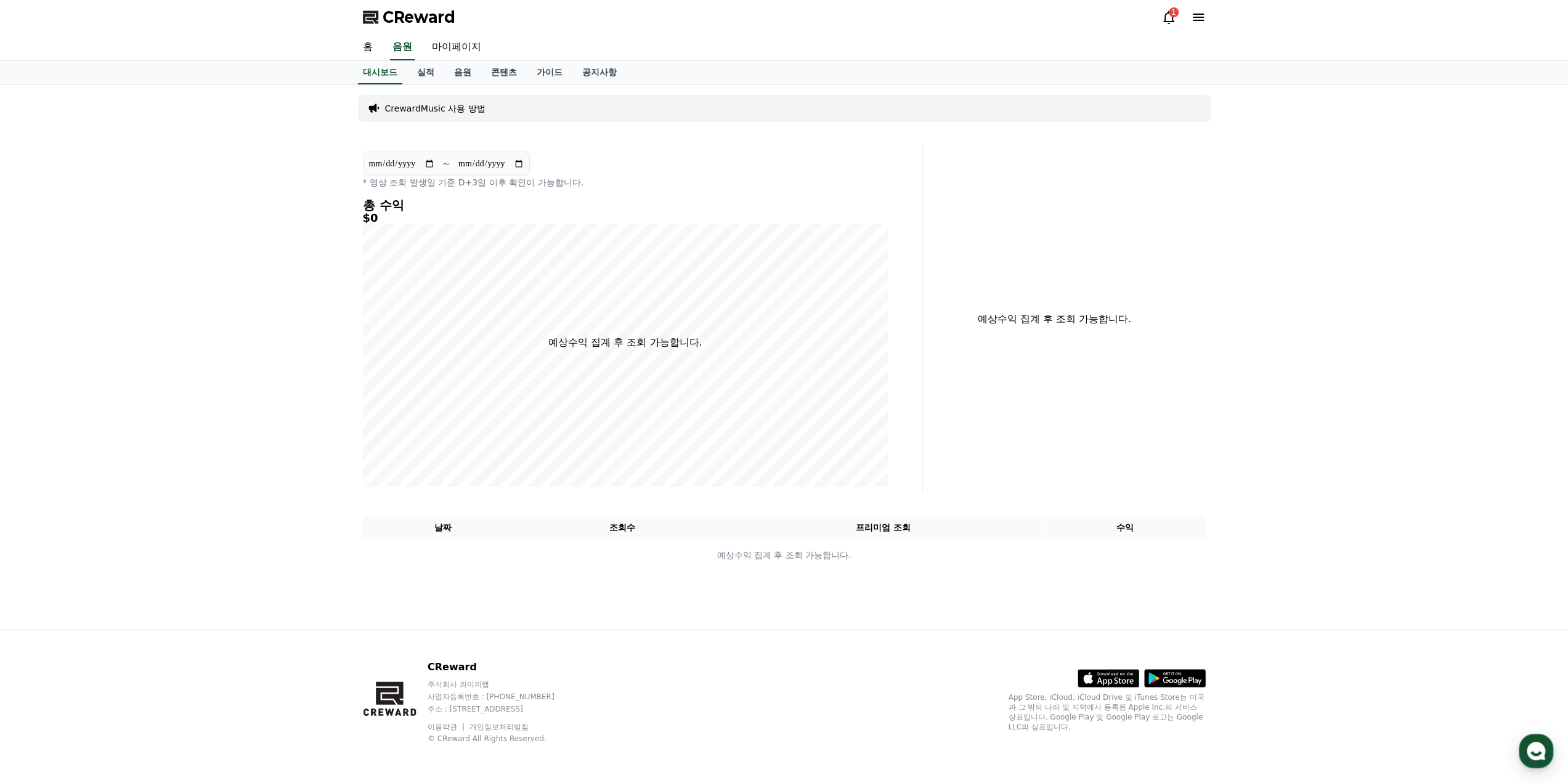
click at [1167, 14] on icon at bounding box center [1168, 17] width 15 height 15
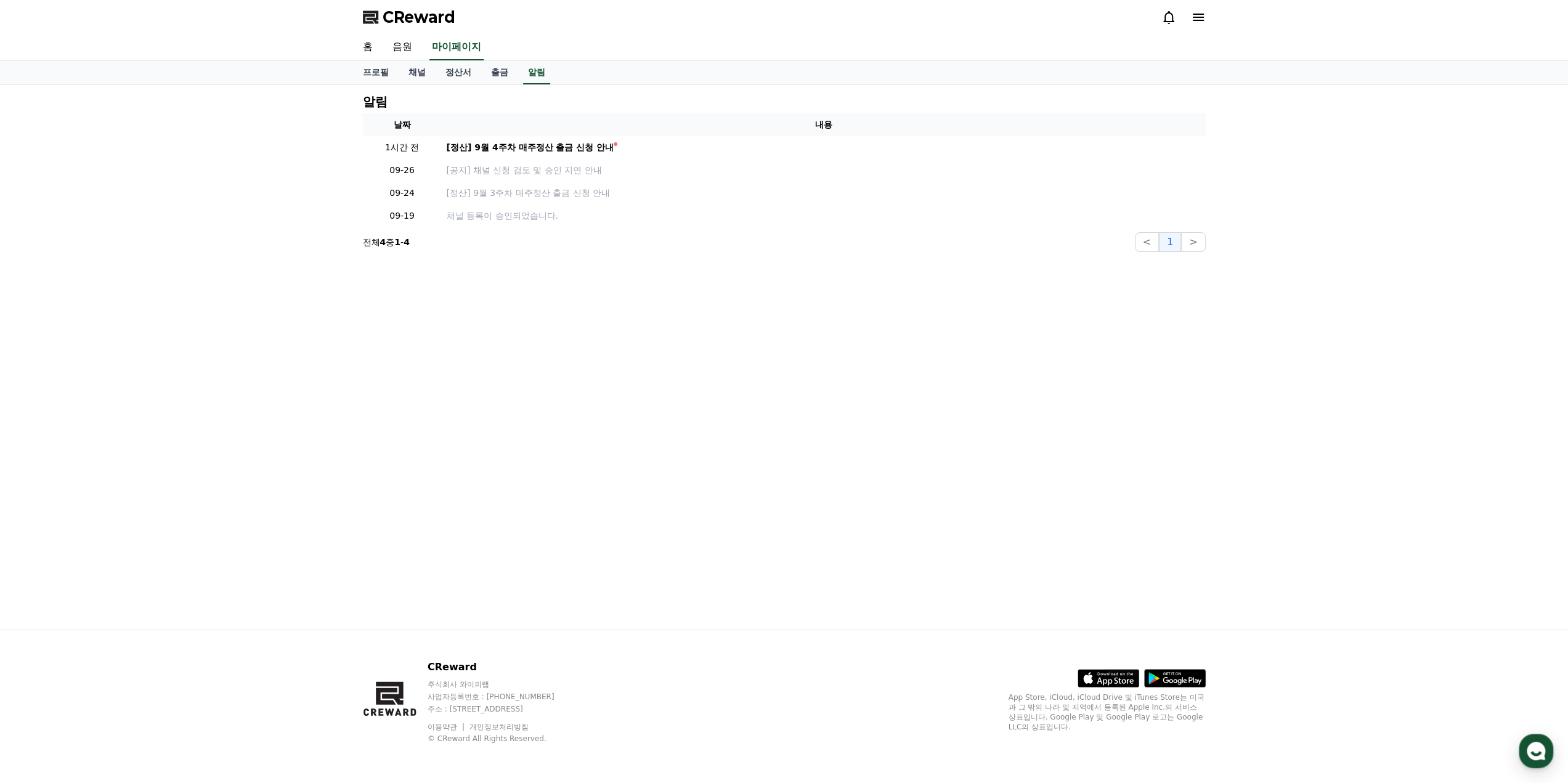
click at [1203, 12] on icon at bounding box center [1198, 17] width 15 height 15
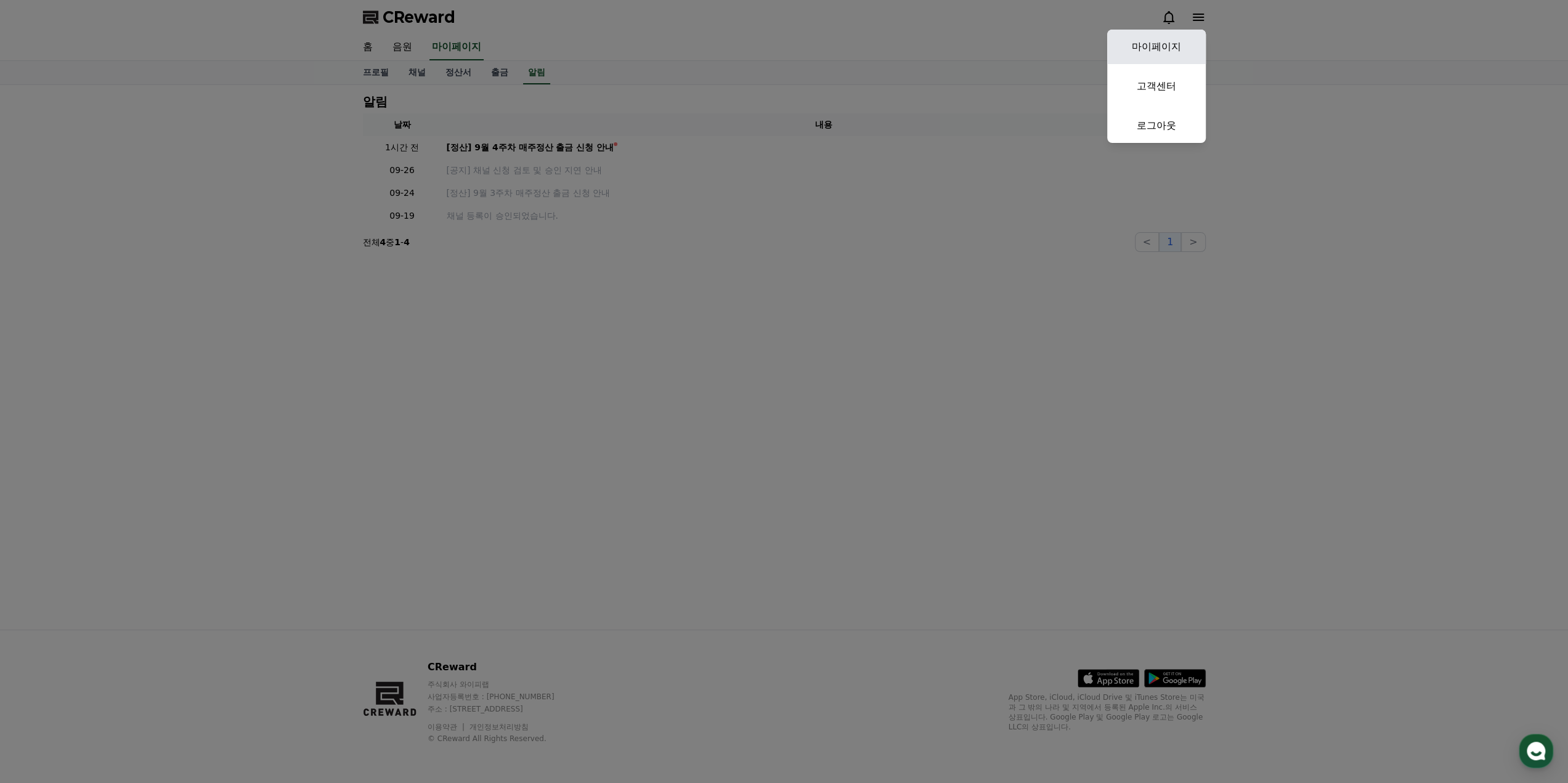
click at [1152, 37] on link "마이페이지" at bounding box center [1156, 47] width 99 height 35
select select "**********"
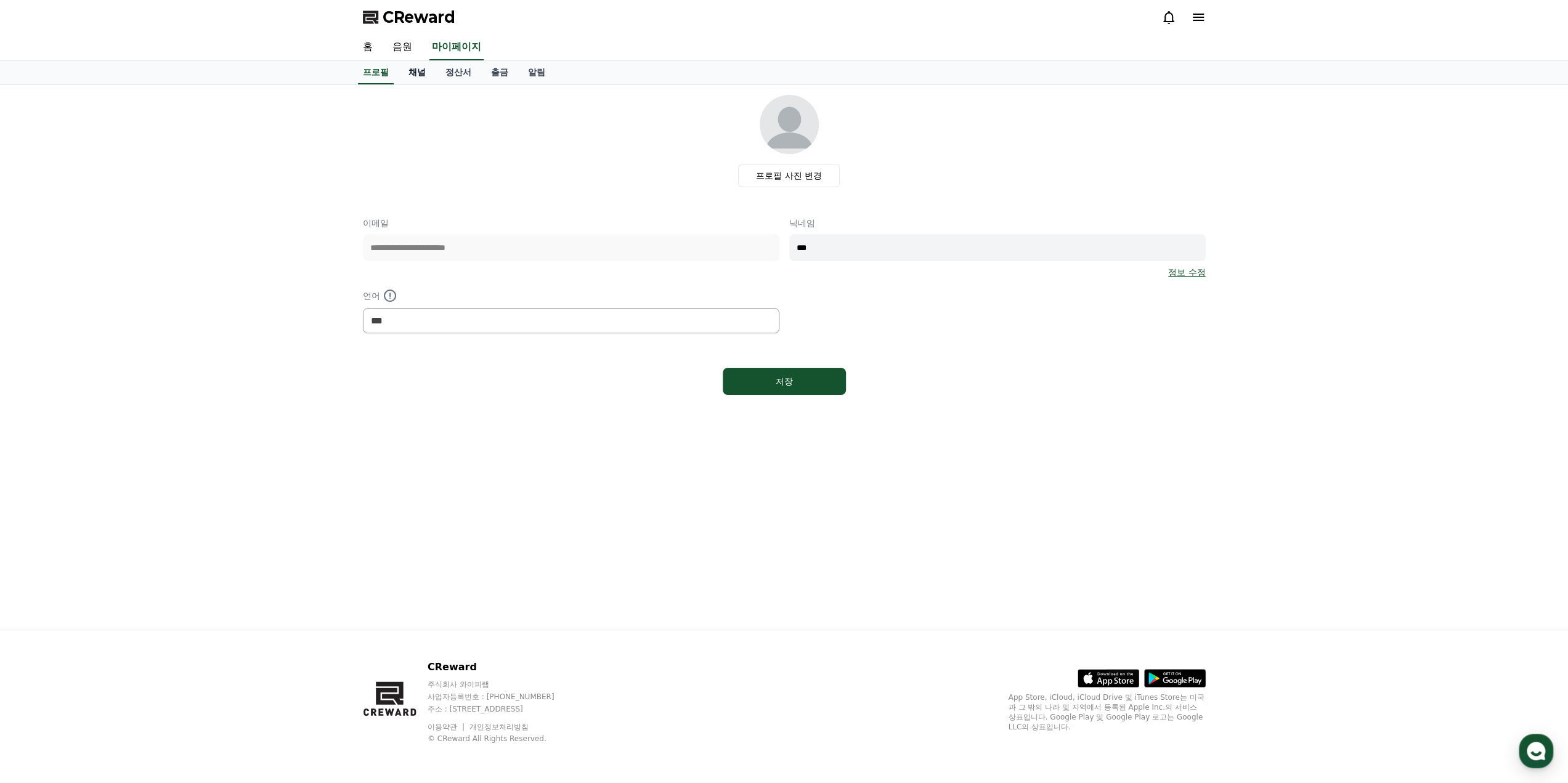
click at [425, 79] on link "채널" at bounding box center [416, 73] width 37 height 24
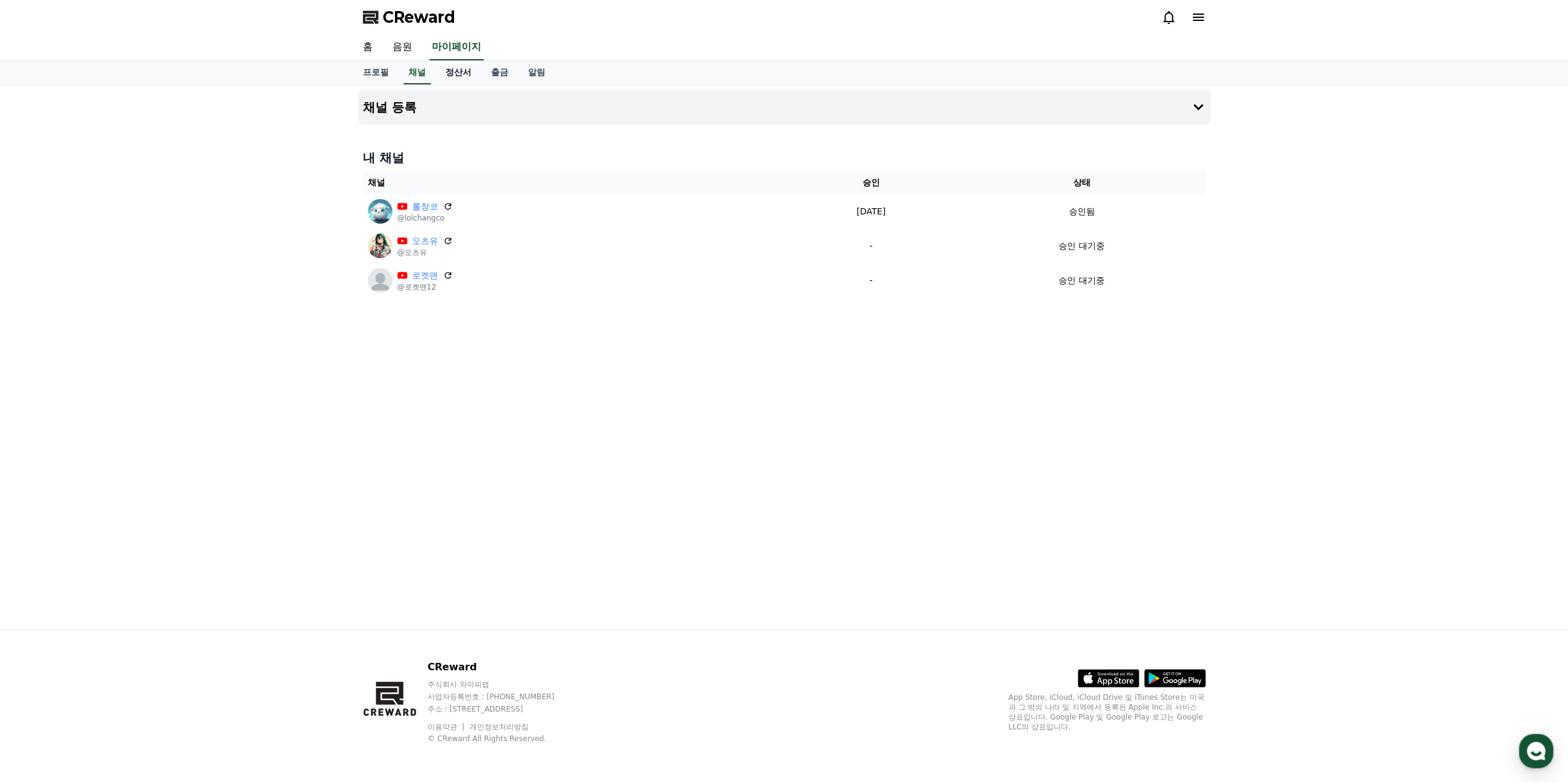
click at [463, 77] on link "정산서" at bounding box center [459, 73] width 46 height 24
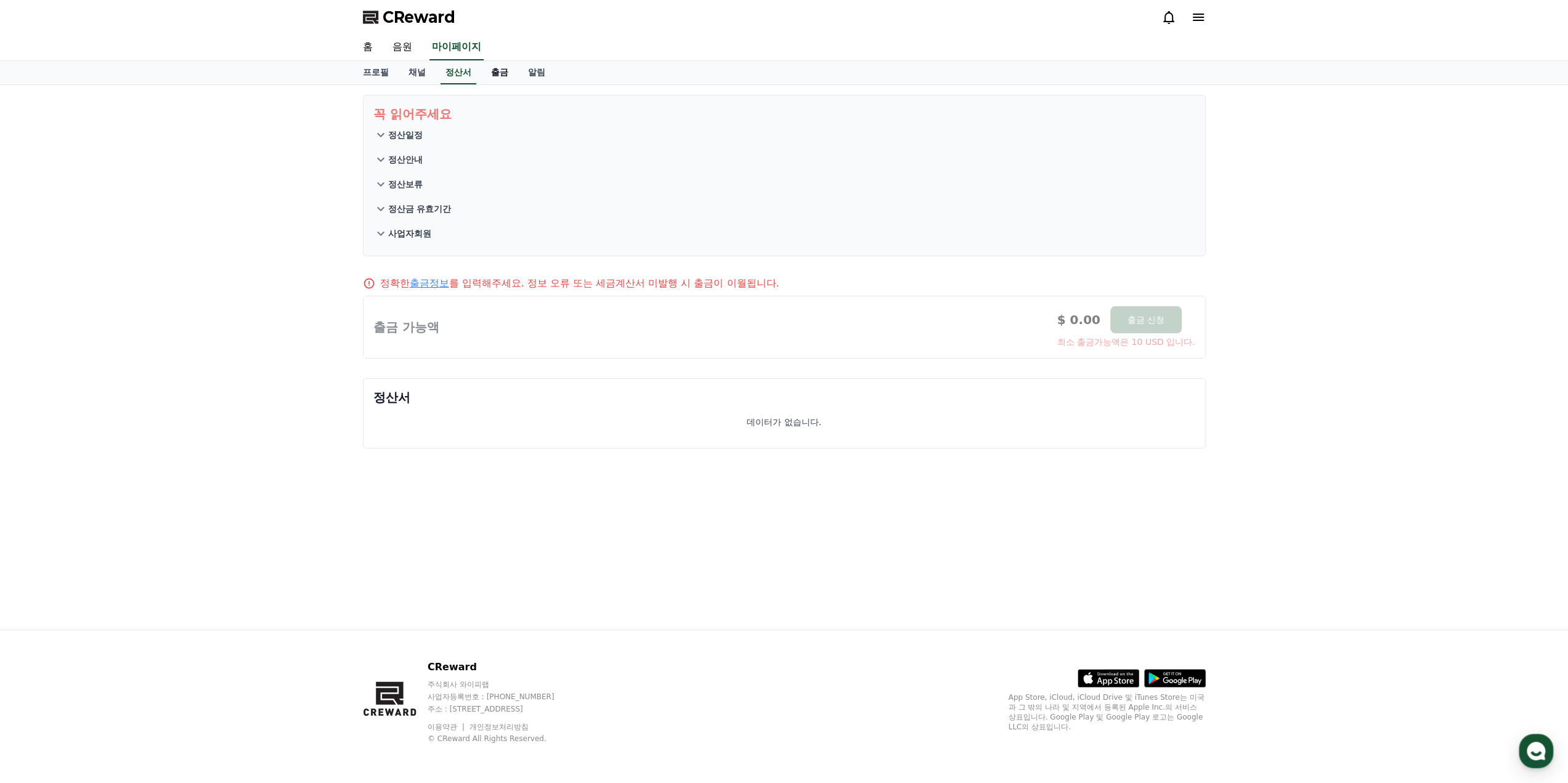
click at [506, 73] on link "출금" at bounding box center [499, 73] width 37 height 24
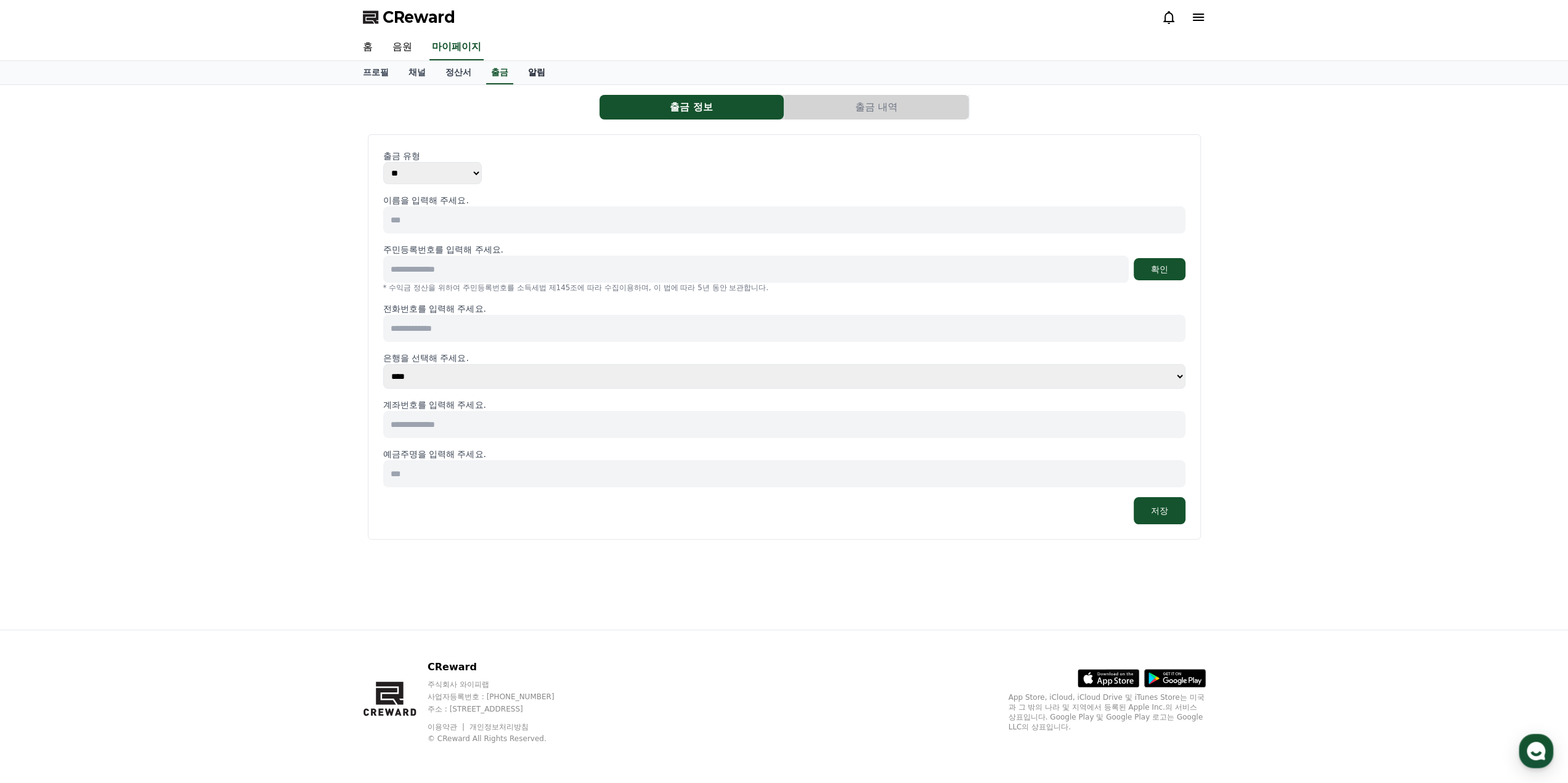
click at [539, 76] on link "알림" at bounding box center [536, 73] width 37 height 24
